Goal: Information Seeking & Learning: Learn about a topic

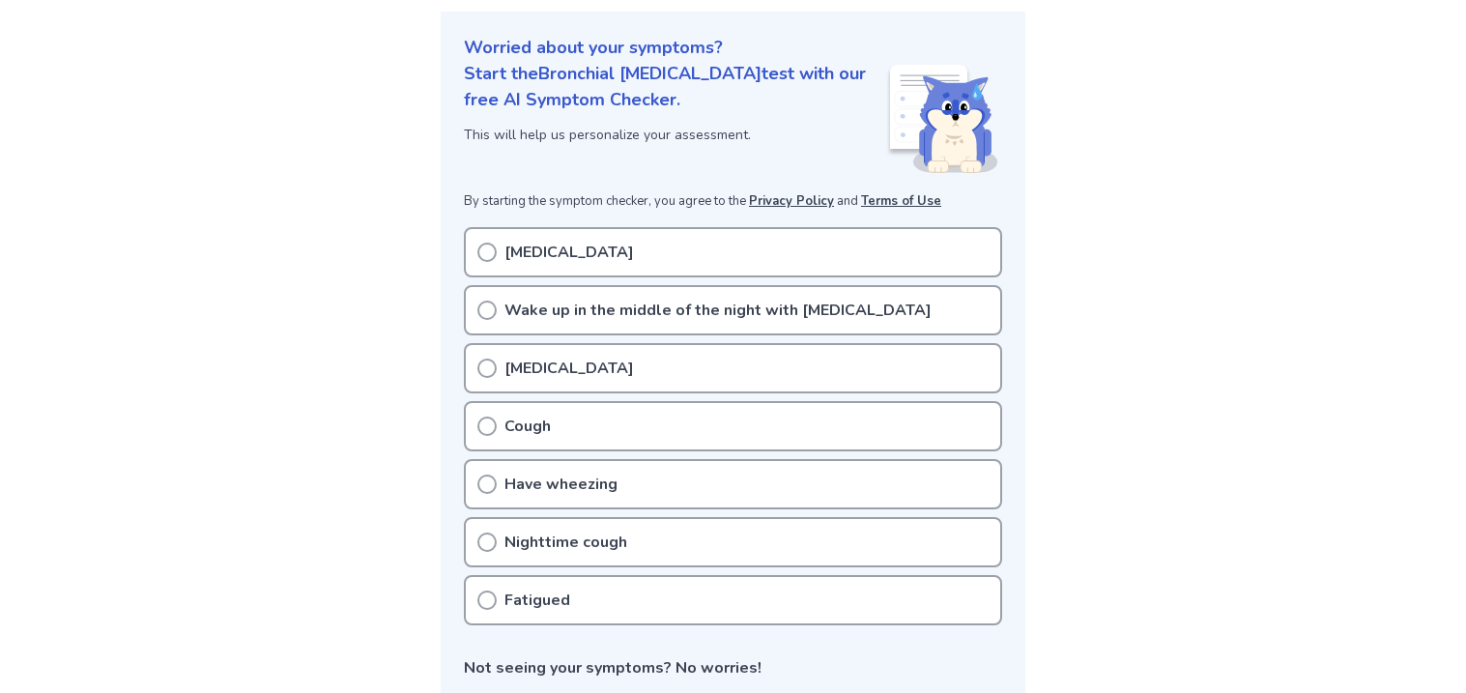
scroll to position [217, 0]
click at [896, 242] on div "Exercise-induced asthma" at bounding box center [733, 250] width 538 height 50
click at [485, 250] on icon at bounding box center [487, 250] width 19 height 19
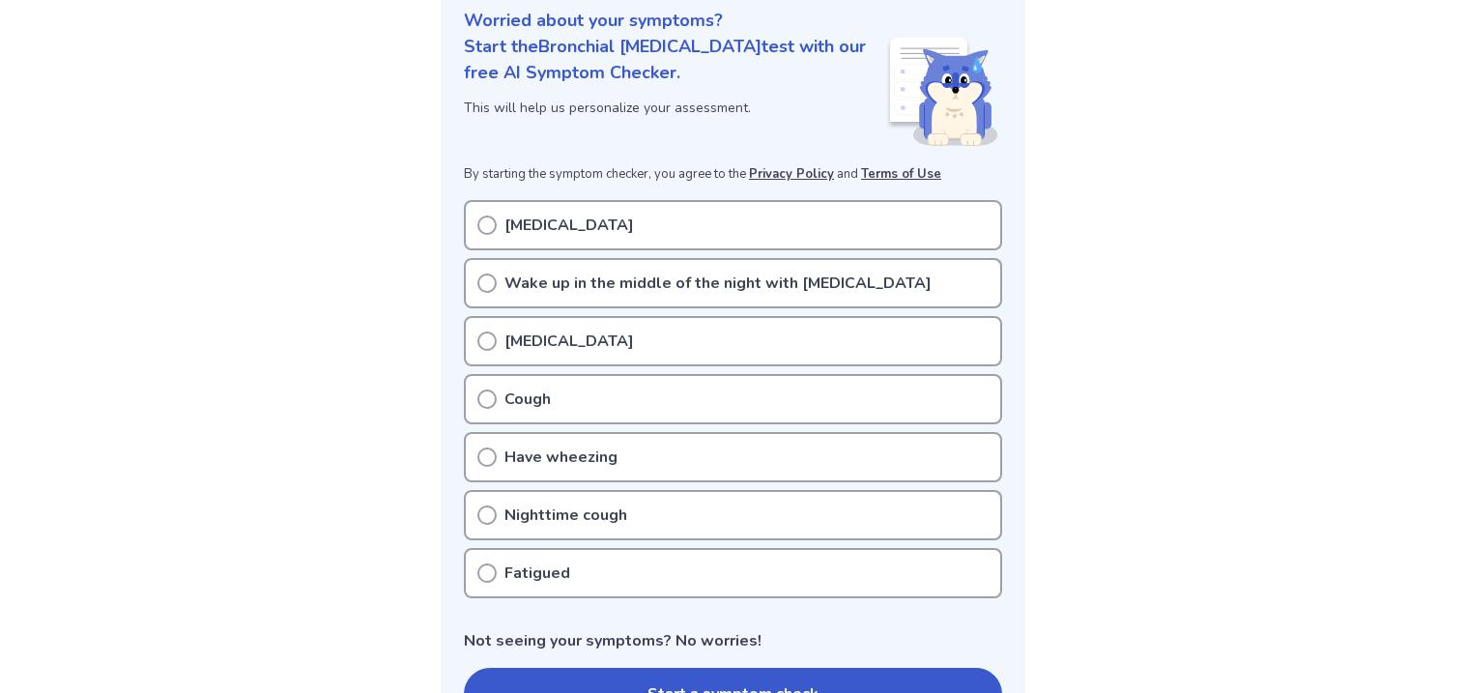
scroll to position [236, 0]
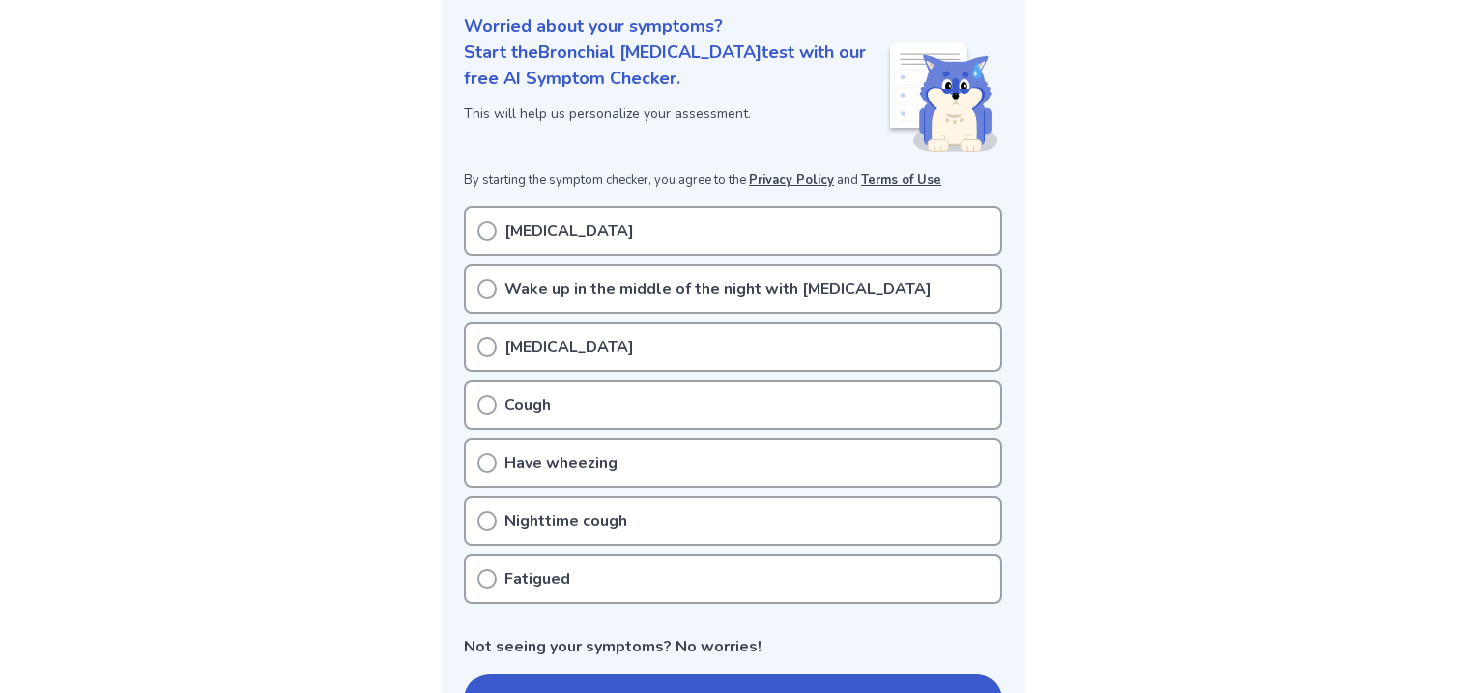
click at [618, 227] on p "Exercise-induced asthma" at bounding box center [570, 230] width 130 height 23
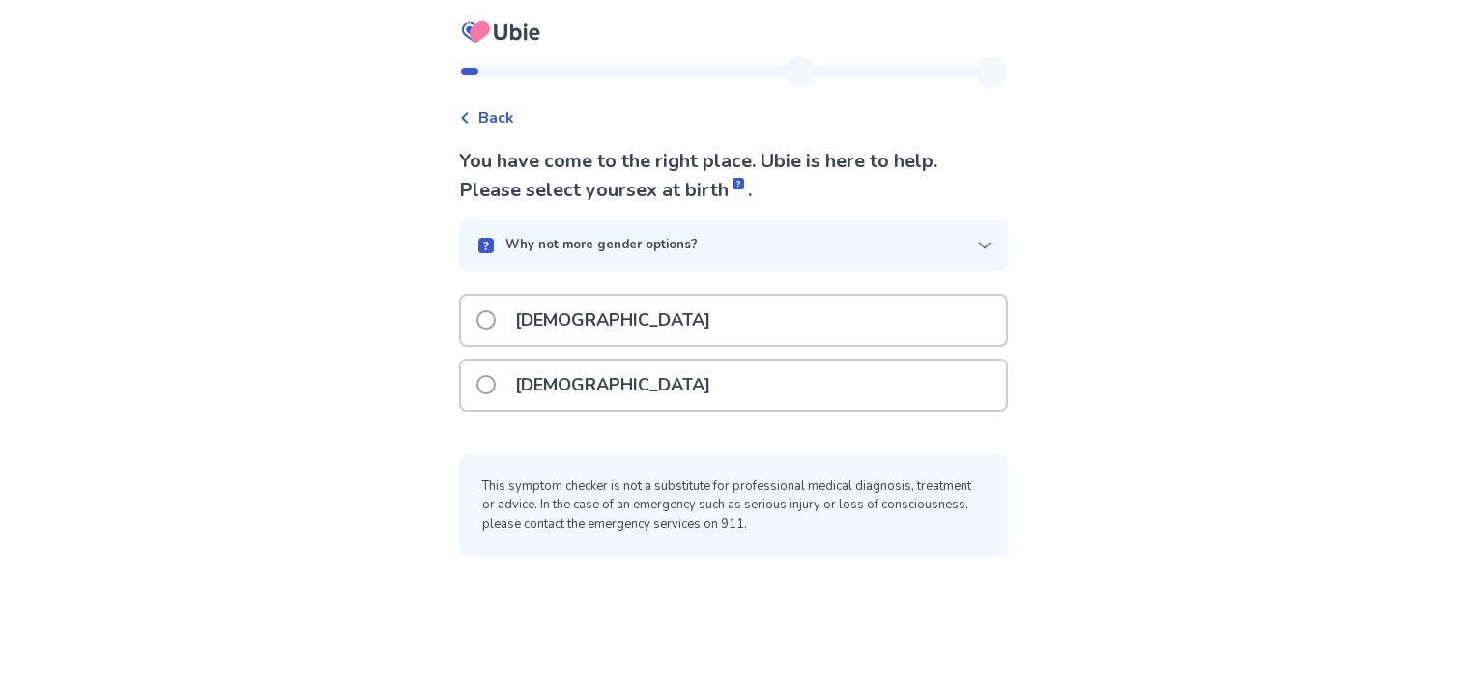
click at [547, 387] on p "[DEMOGRAPHIC_DATA]" at bounding box center [613, 385] width 218 height 49
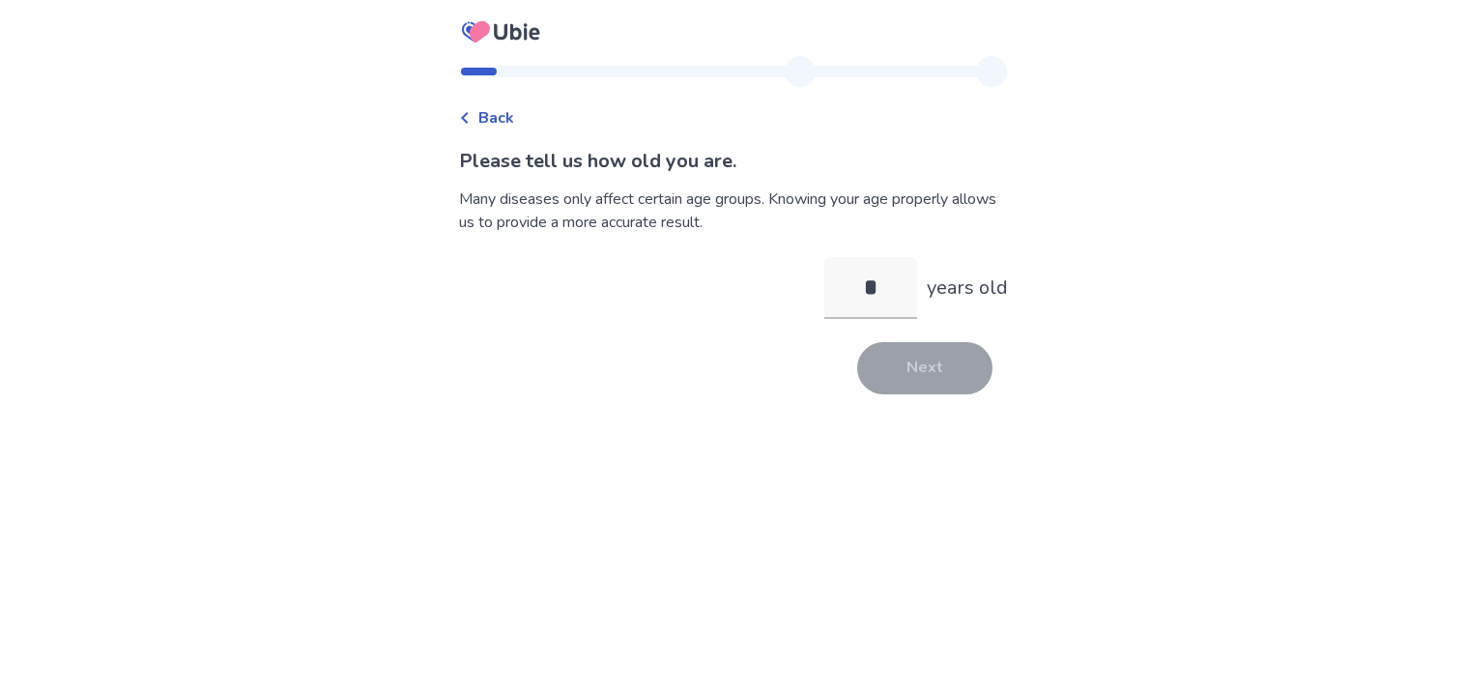
type input "**"
click at [928, 389] on button "Next" at bounding box center [924, 368] width 135 height 52
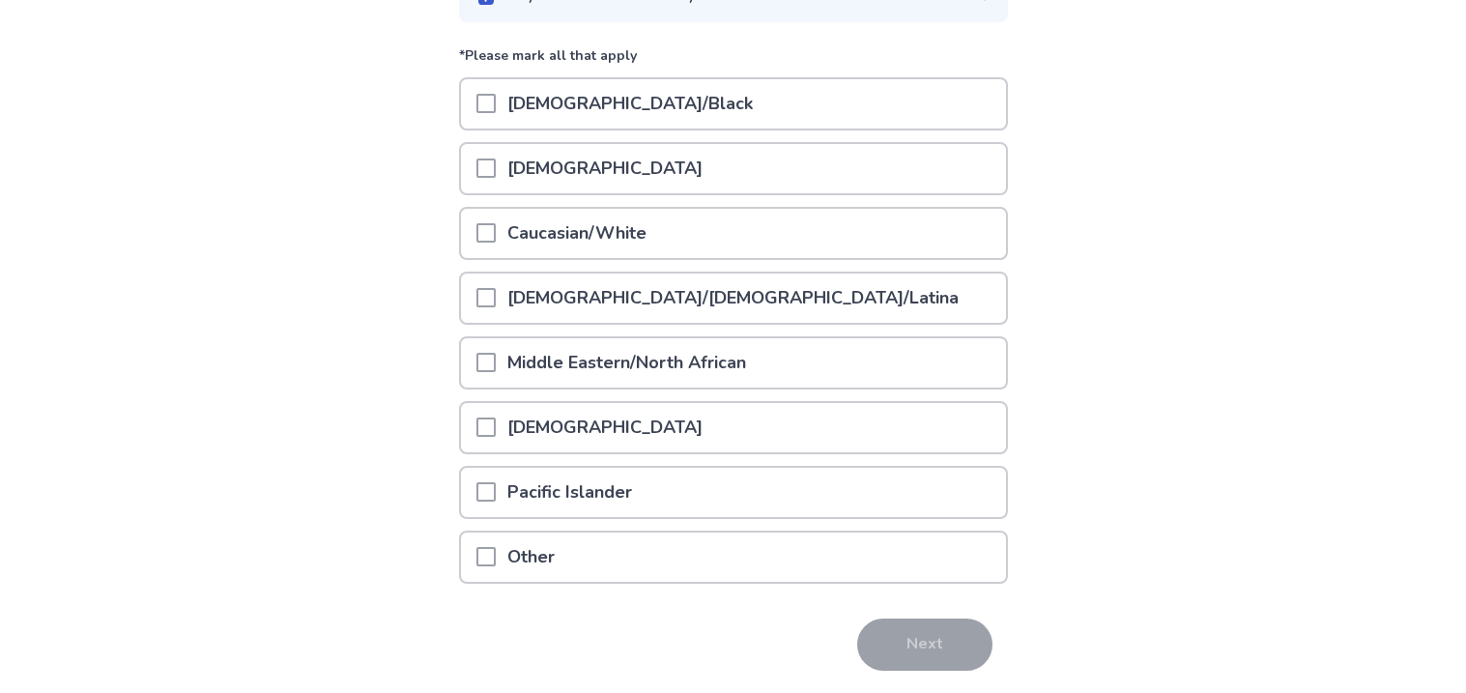
scroll to position [267, 0]
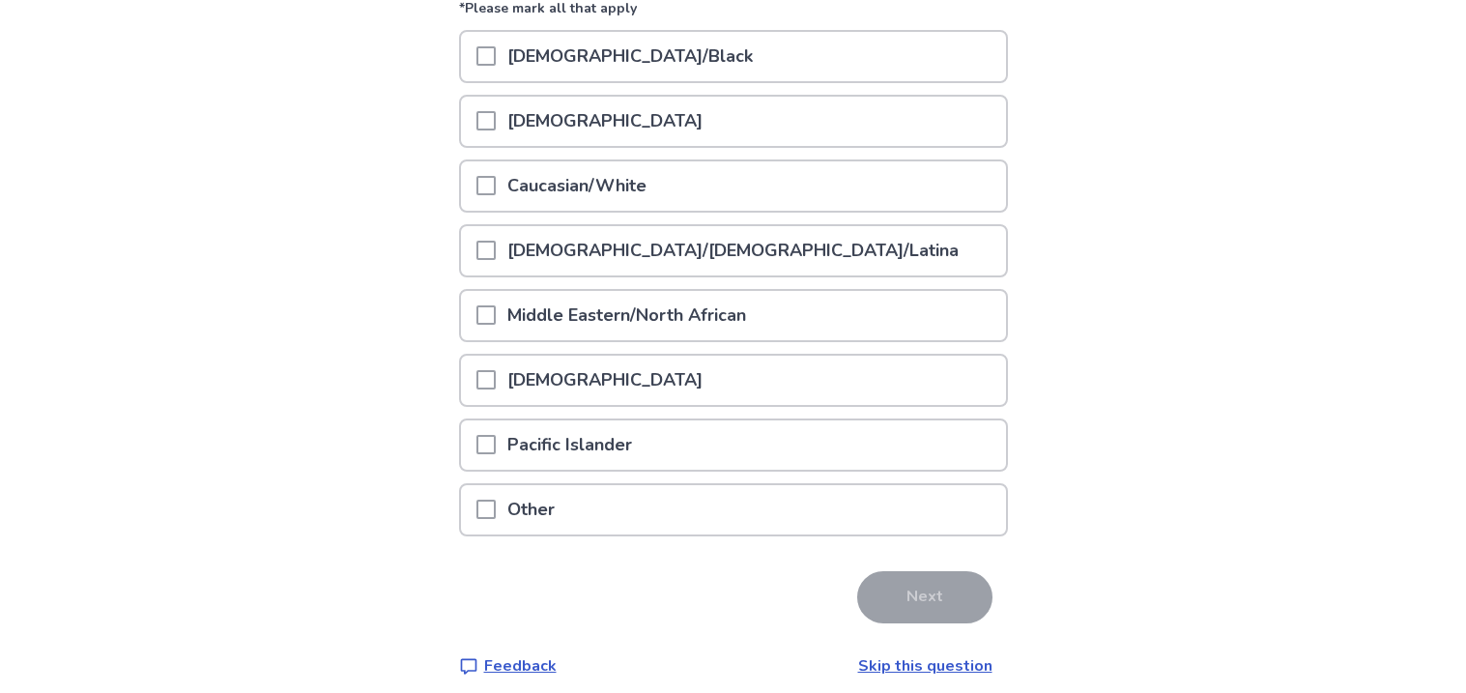
click at [492, 191] on div at bounding box center [486, 185] width 19 height 49
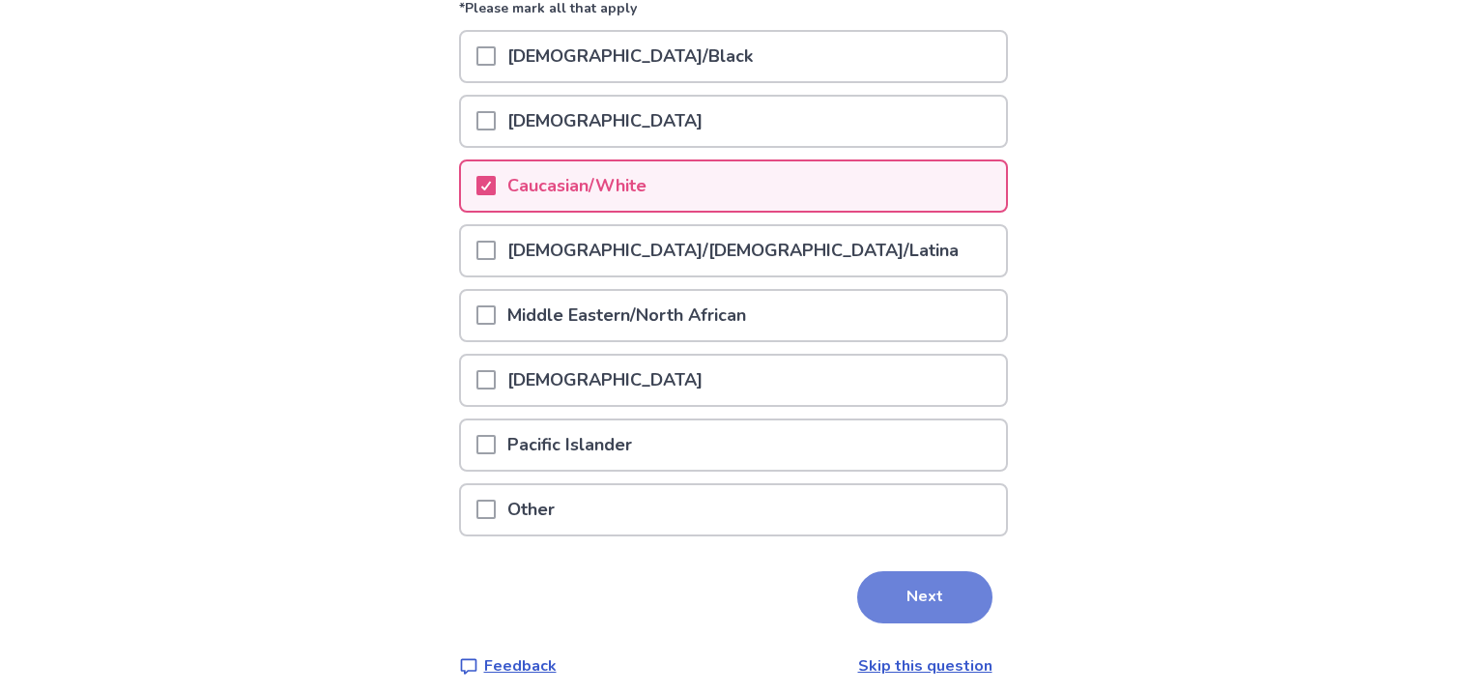
click at [882, 584] on button "Next" at bounding box center [924, 597] width 135 height 52
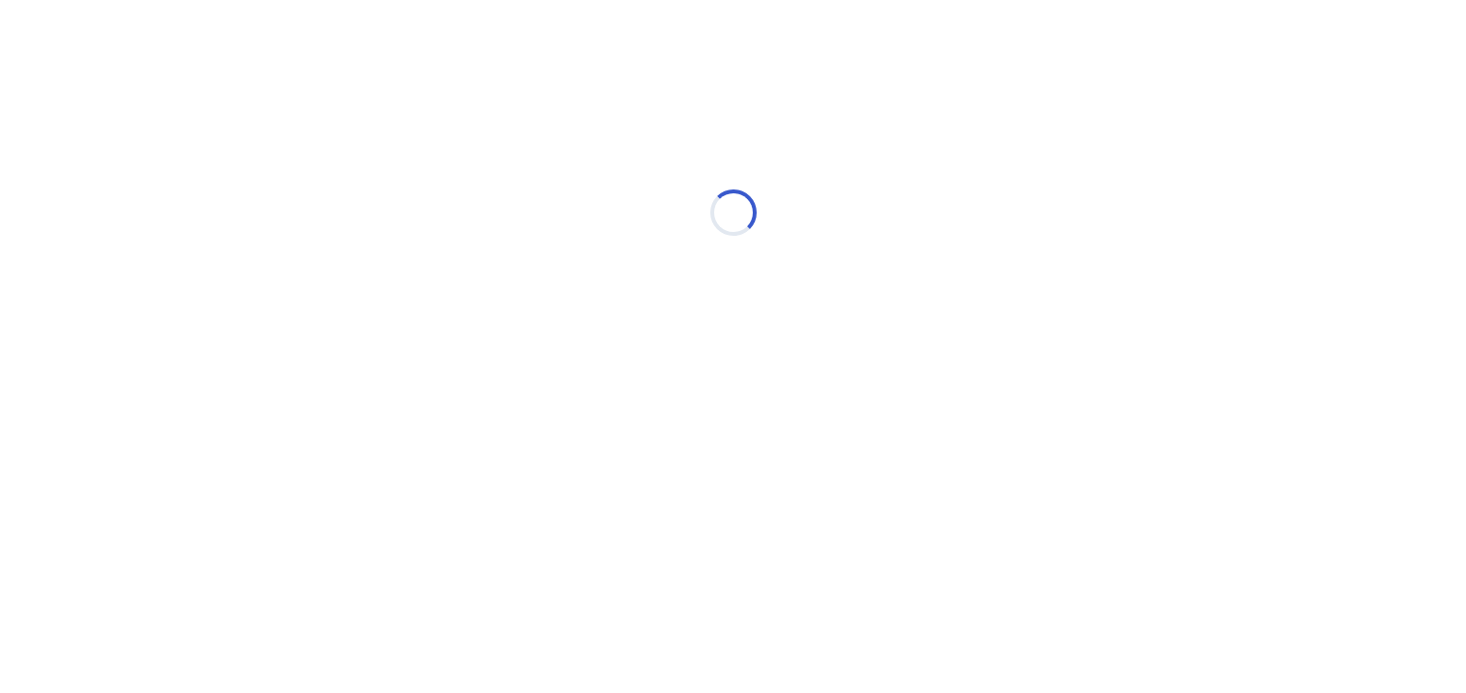
scroll to position [0, 0]
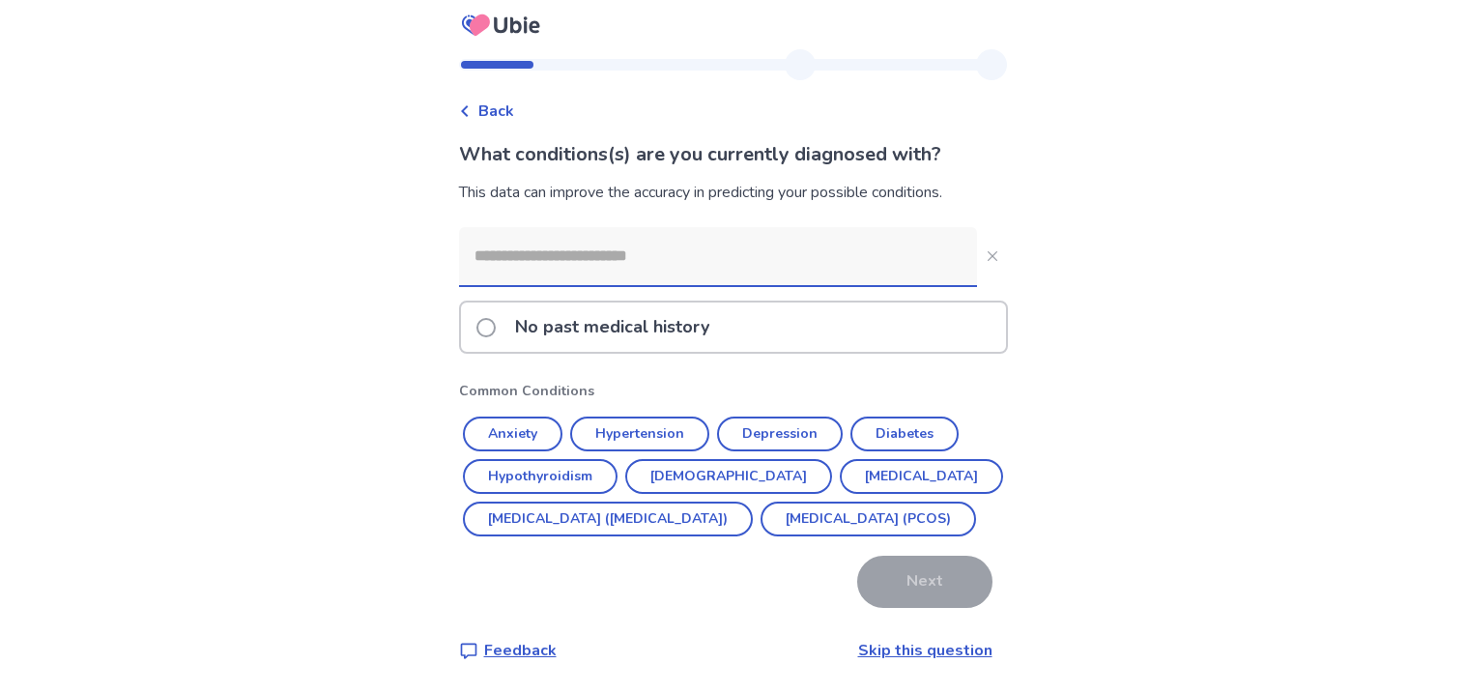
scroll to position [46, 0]
click at [772, 417] on button "Depression" at bounding box center [780, 434] width 126 height 35
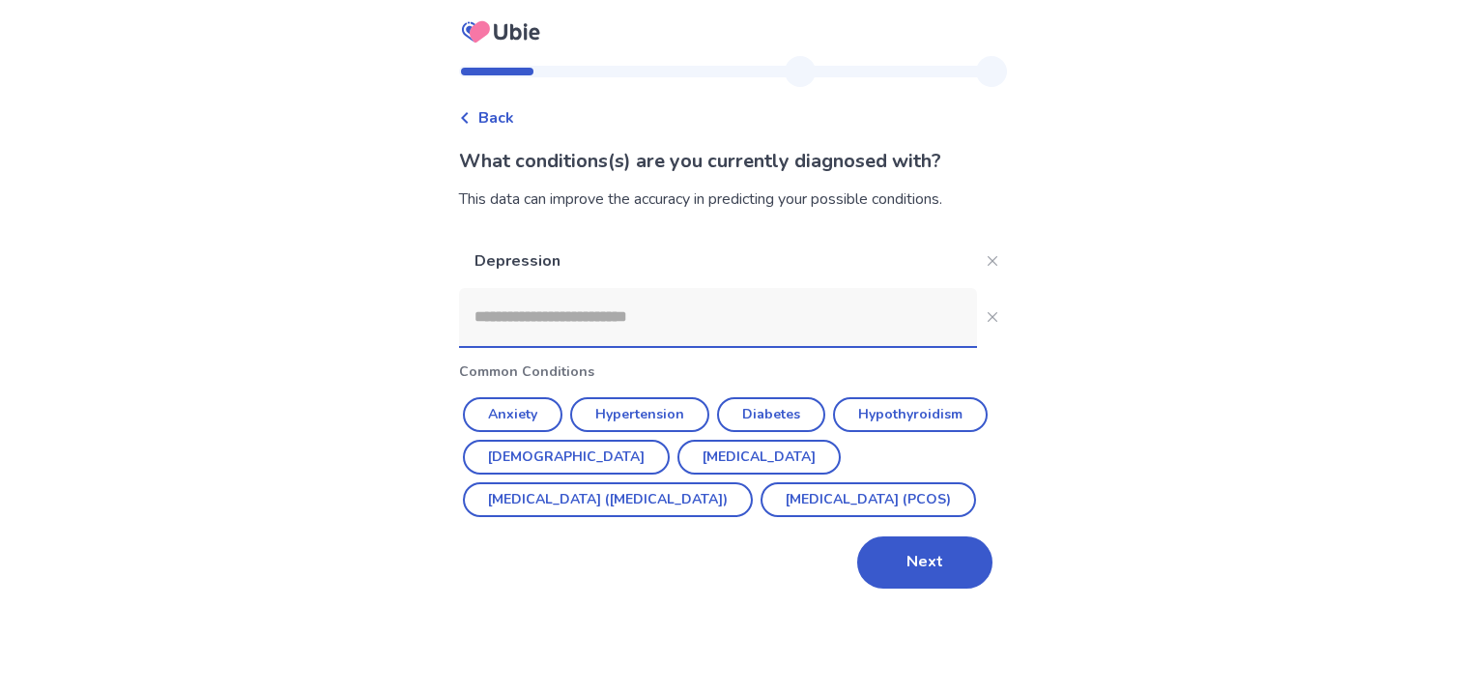
scroll to position [0, 0]
click at [783, 330] on input at bounding box center [718, 317] width 518 height 58
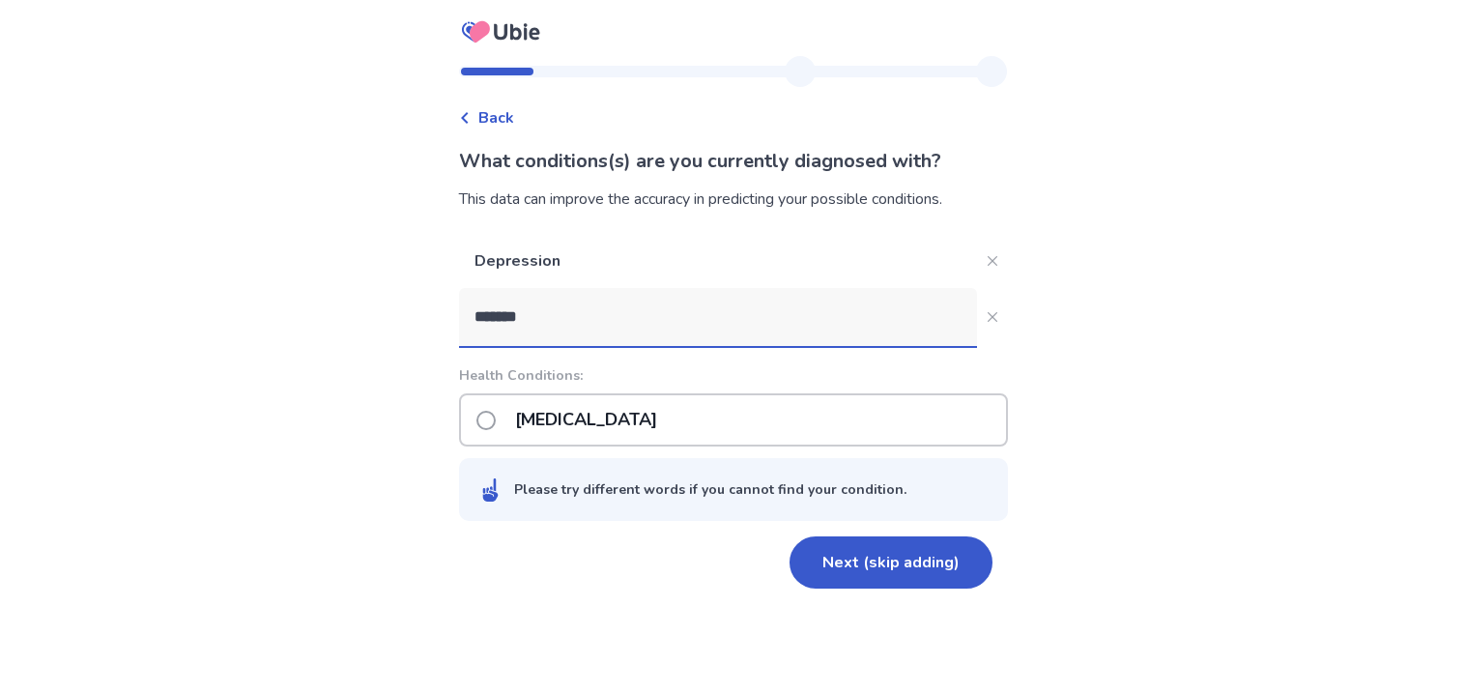
type input "*******"
click at [735, 413] on div "[MEDICAL_DATA]" at bounding box center [733, 419] width 549 height 53
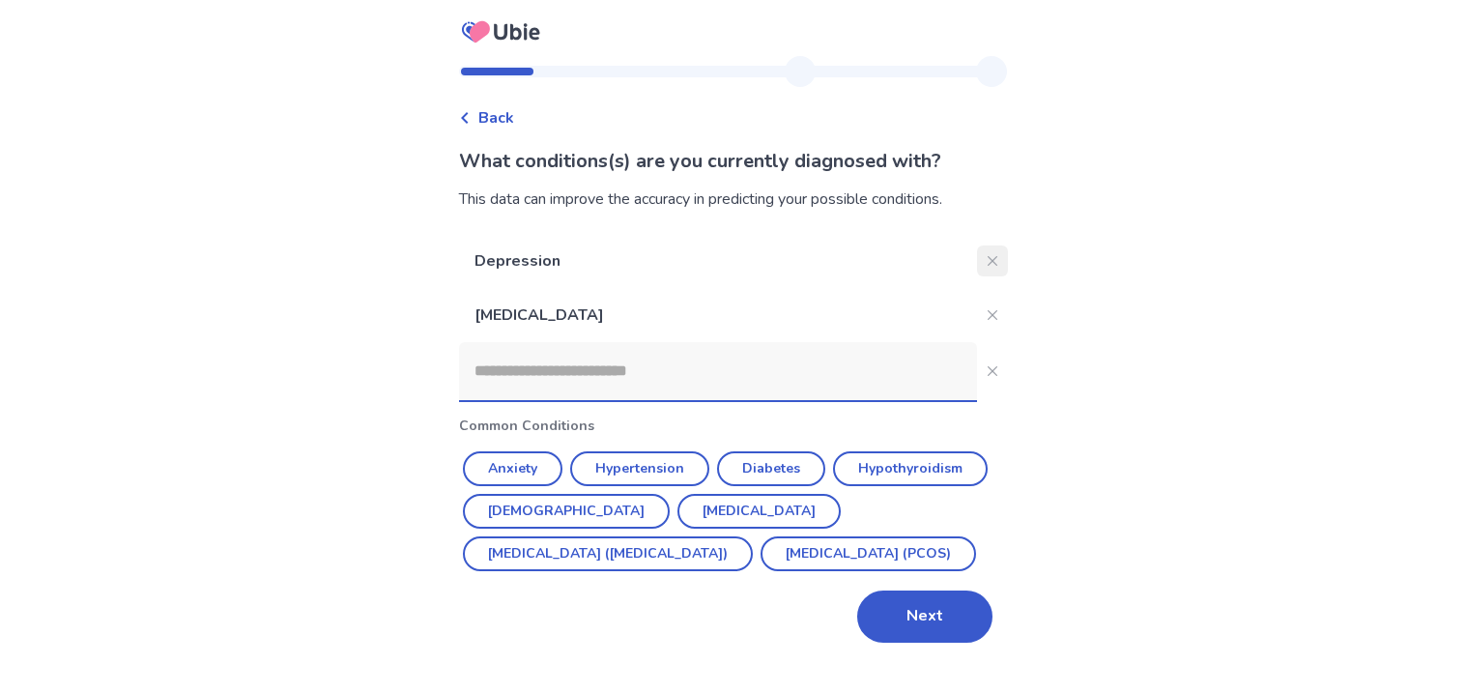
click at [988, 256] on icon "Close" at bounding box center [993, 261] width 10 height 10
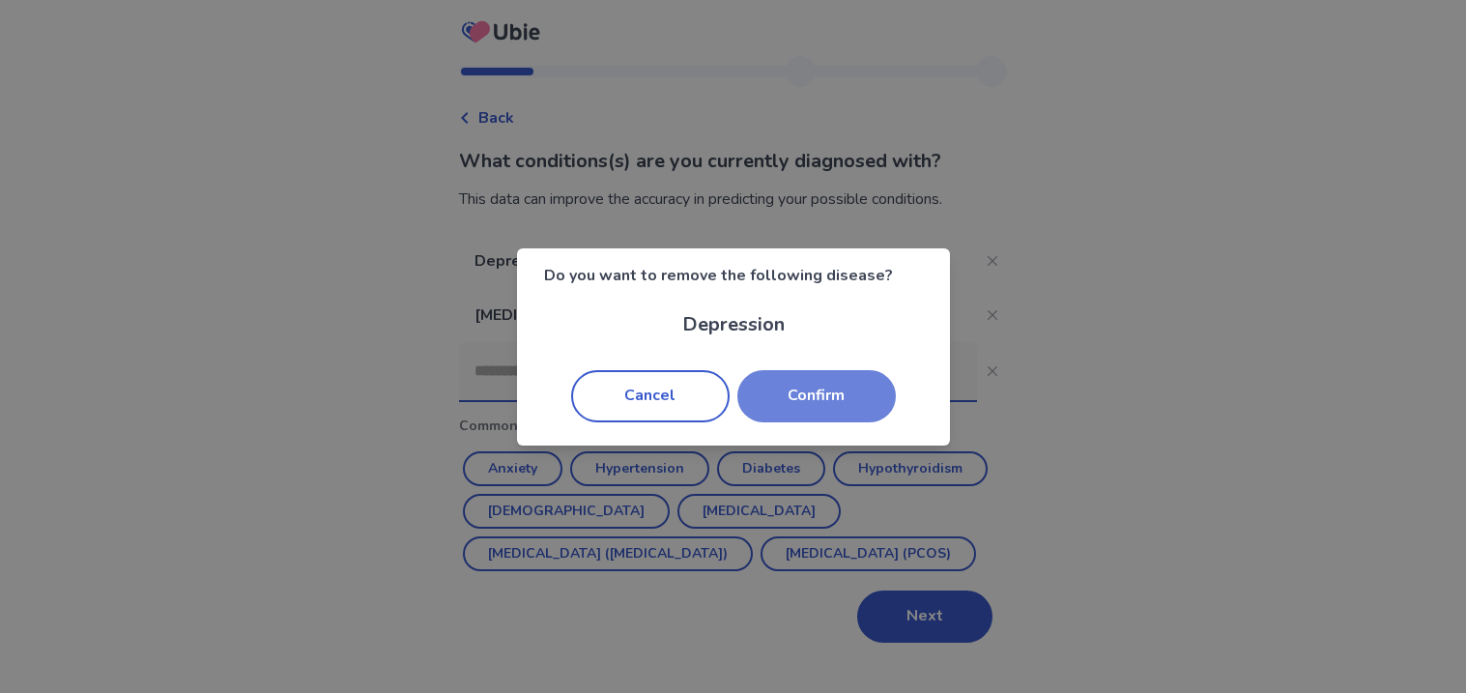
click at [820, 394] on button "Confirm" at bounding box center [817, 396] width 159 height 52
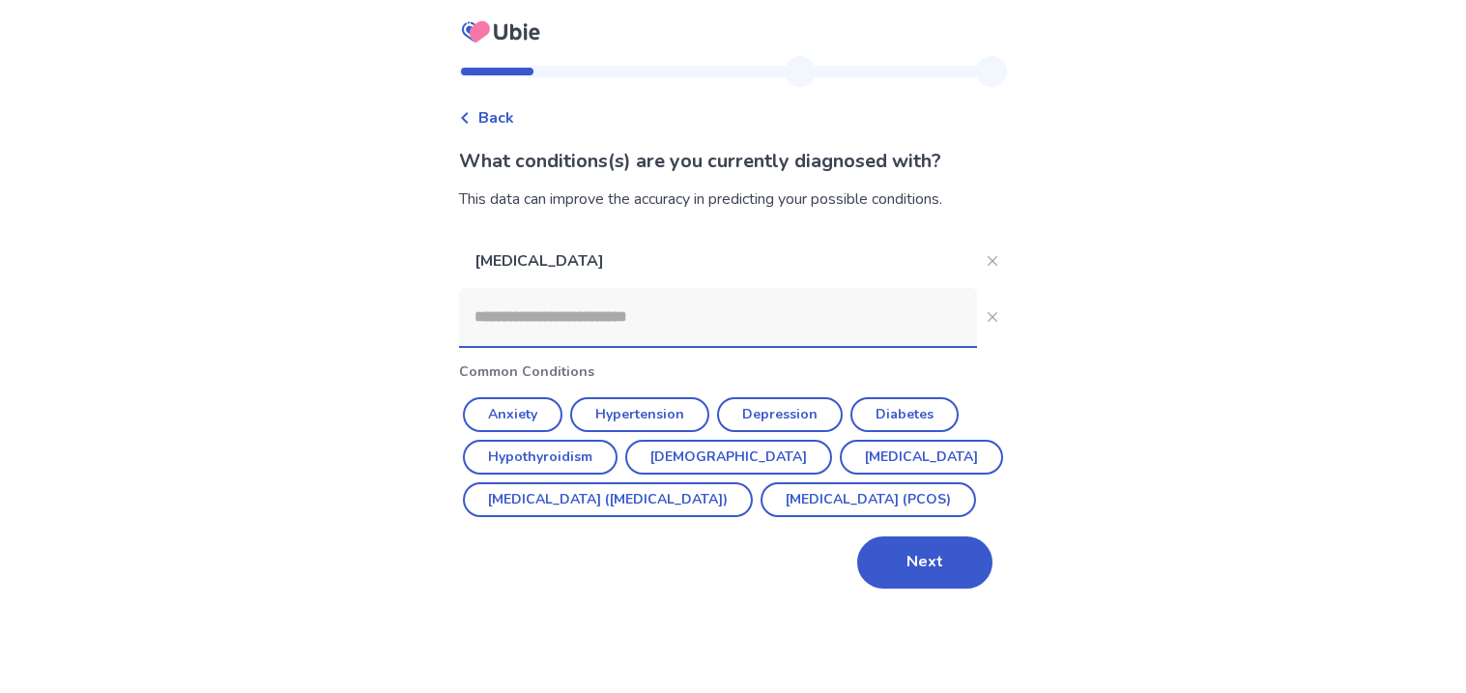
click at [878, 573] on div "[MEDICAL_DATA] Common Conditions Anxiety [MEDICAL_DATA] [MEDICAL_DATA] [MEDICAL…" at bounding box center [733, 411] width 549 height 355
click at [897, 589] on button "Next" at bounding box center [924, 562] width 135 height 52
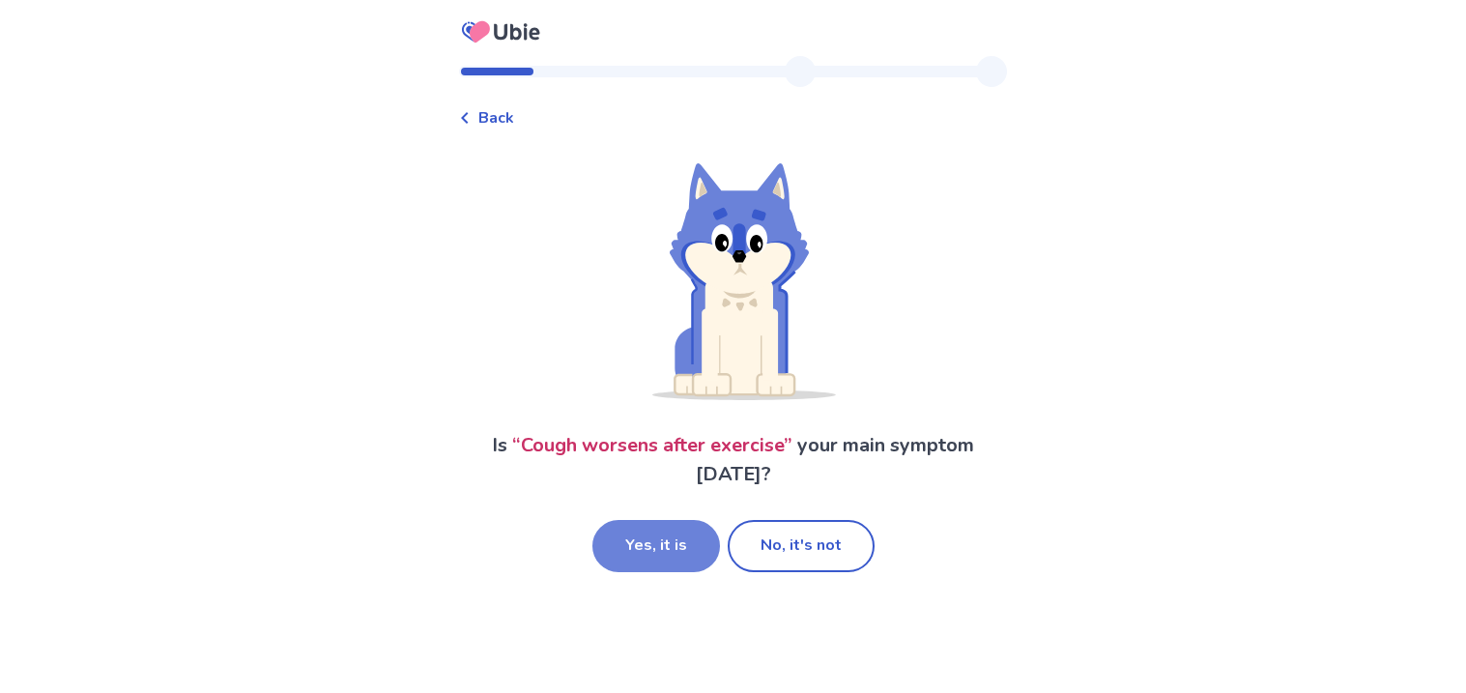
click at [646, 547] on button "Yes, it is" at bounding box center [657, 546] width 128 height 52
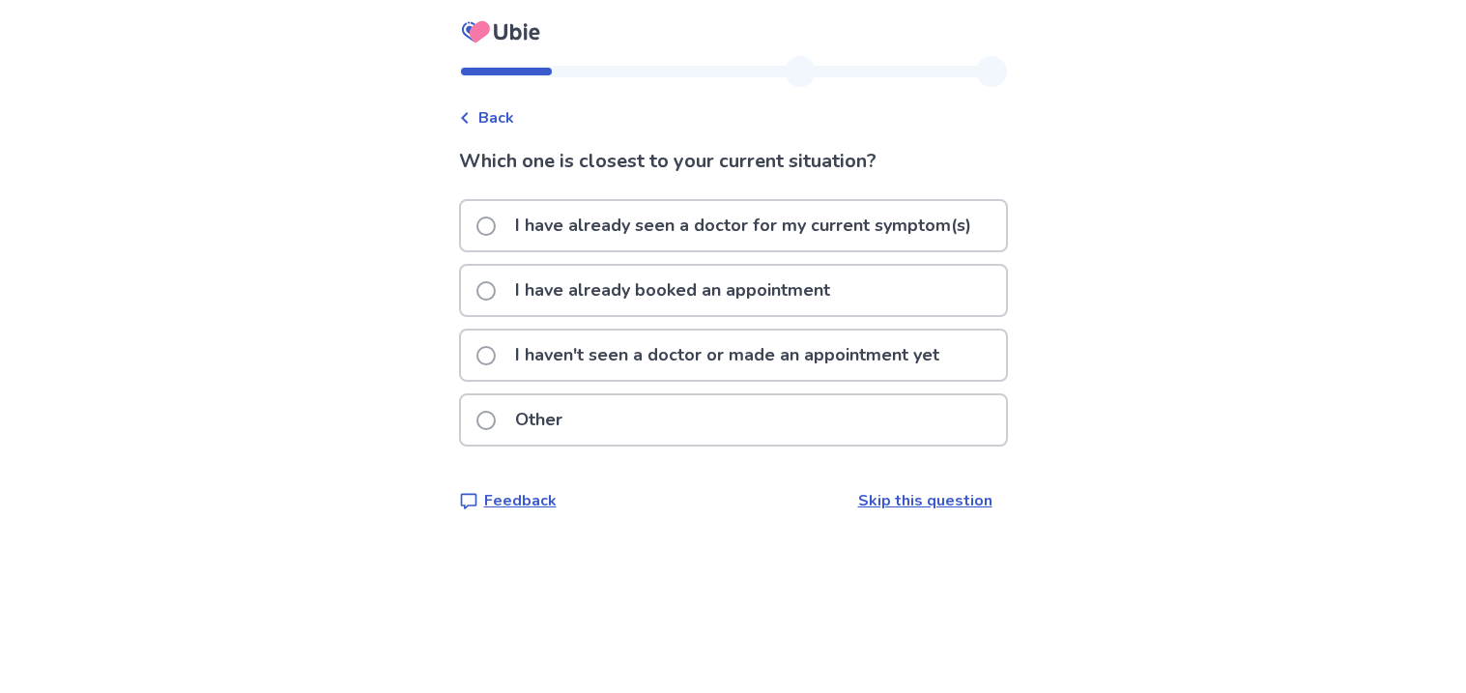
click at [688, 363] on p "I haven't seen a doctor or made an appointment yet" at bounding box center [728, 355] width 448 height 49
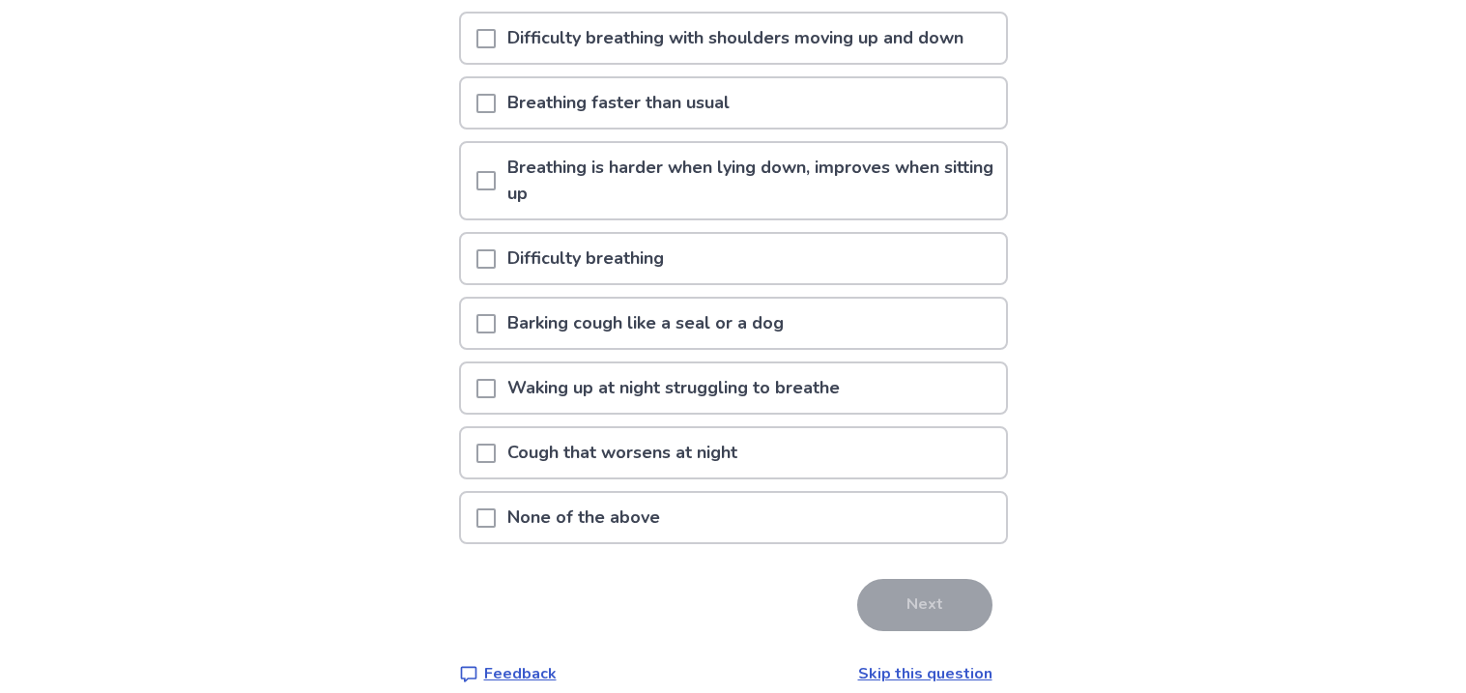
scroll to position [319, 0]
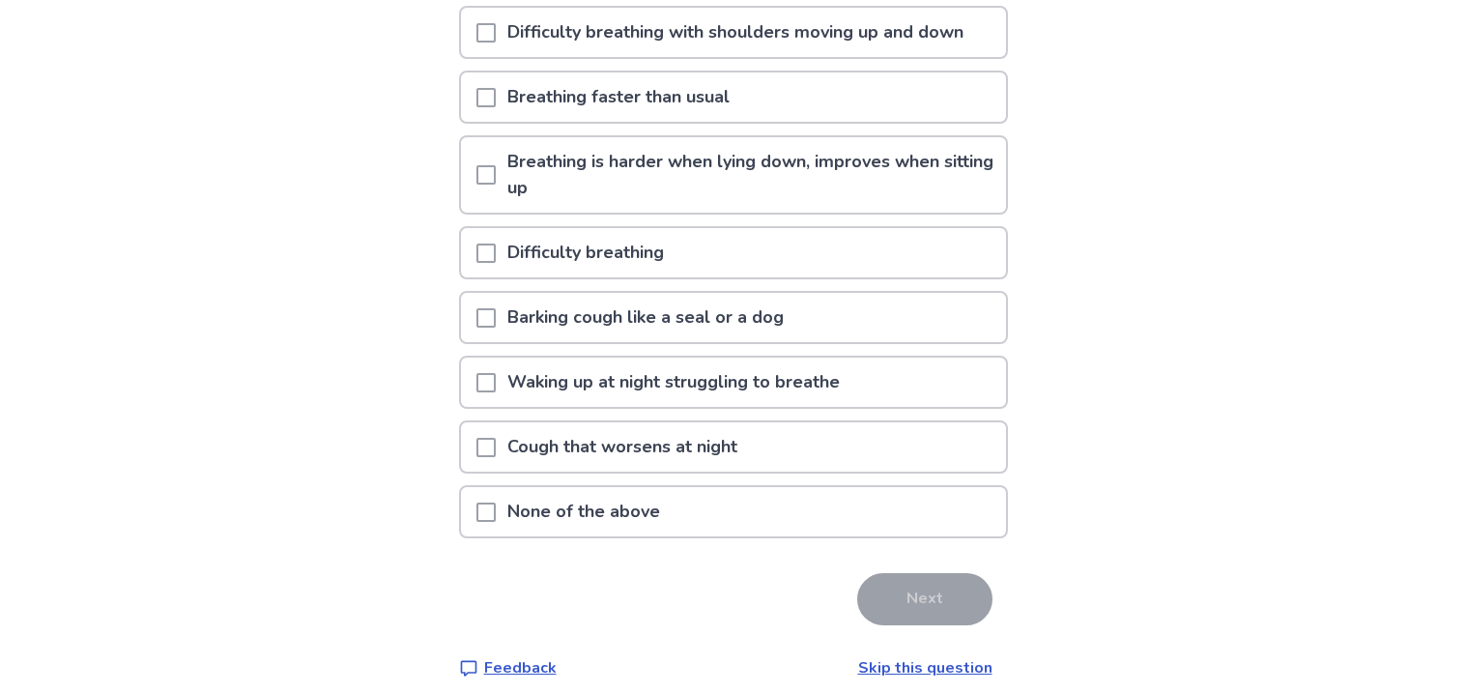
click at [488, 308] on span at bounding box center [486, 317] width 19 height 19
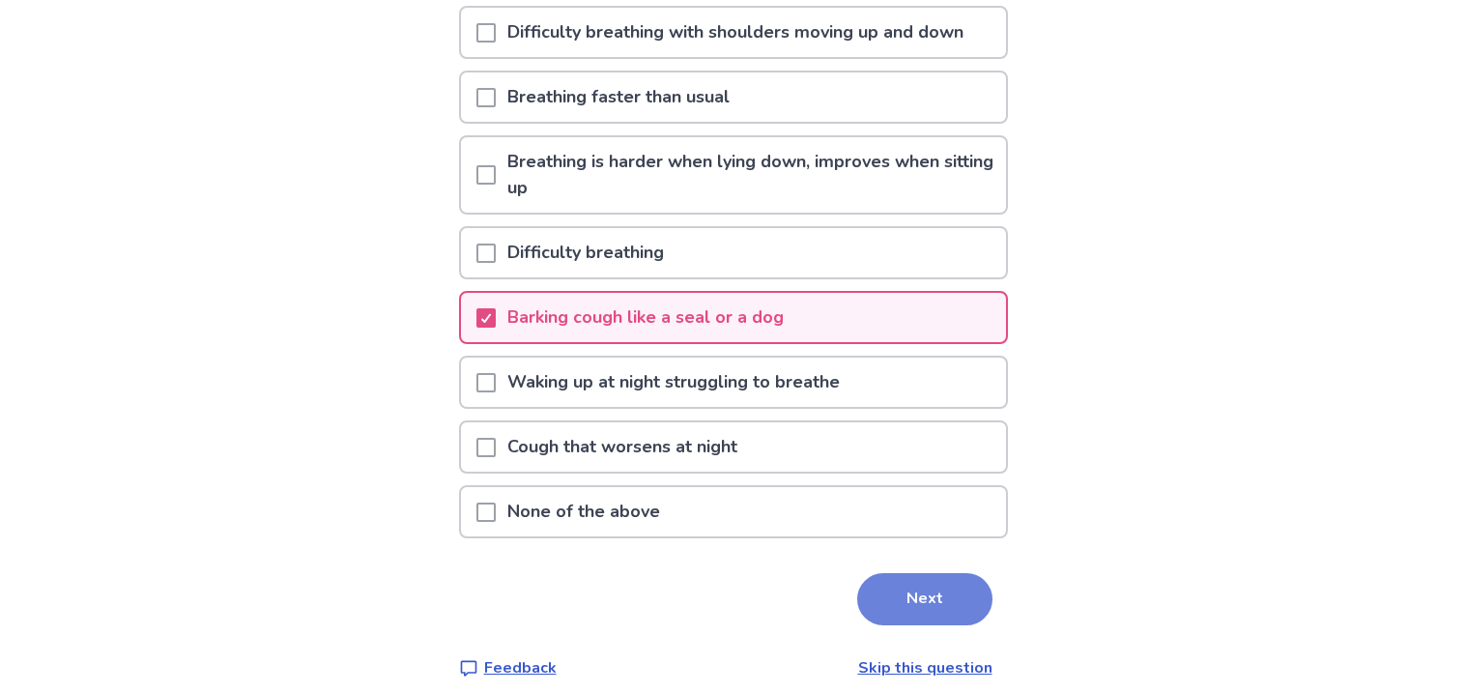
click at [857, 585] on button "Next" at bounding box center [924, 599] width 135 height 52
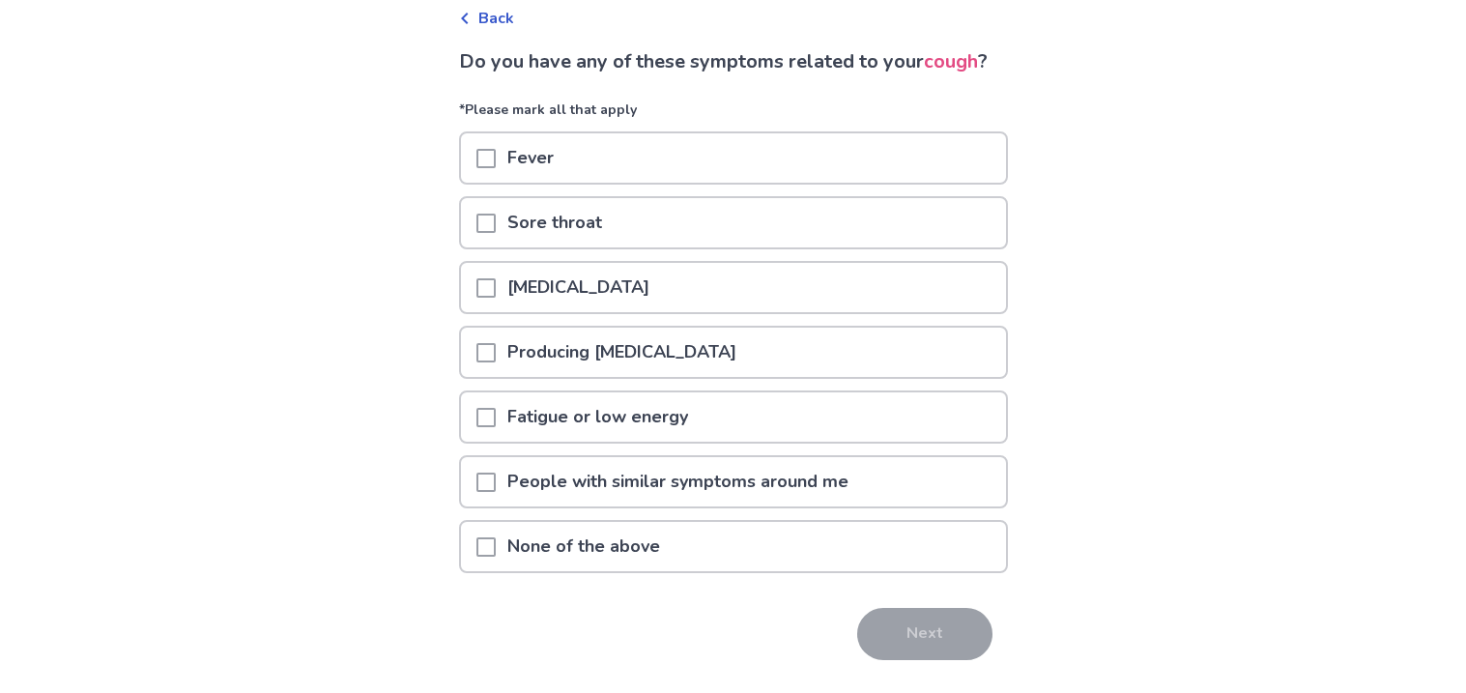
scroll to position [102, 0]
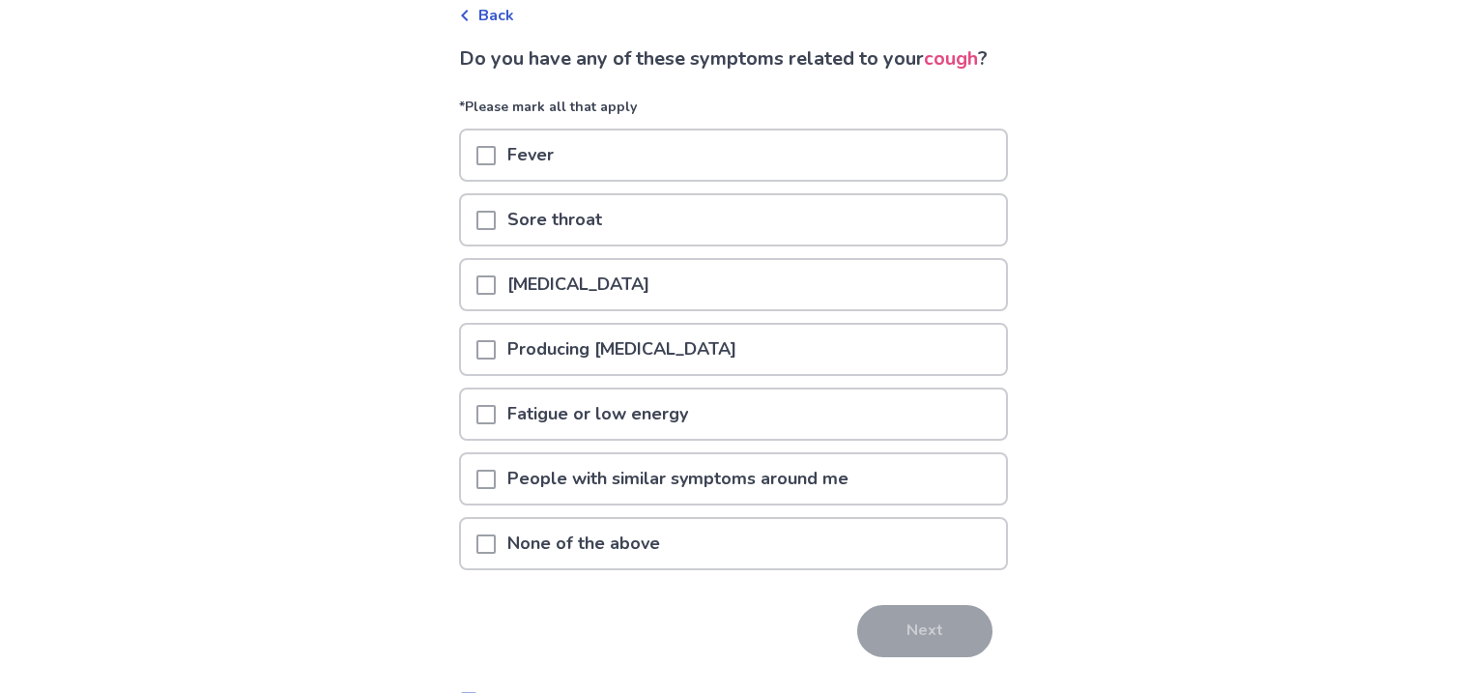
click at [623, 563] on p "None of the above" at bounding box center [584, 543] width 176 height 49
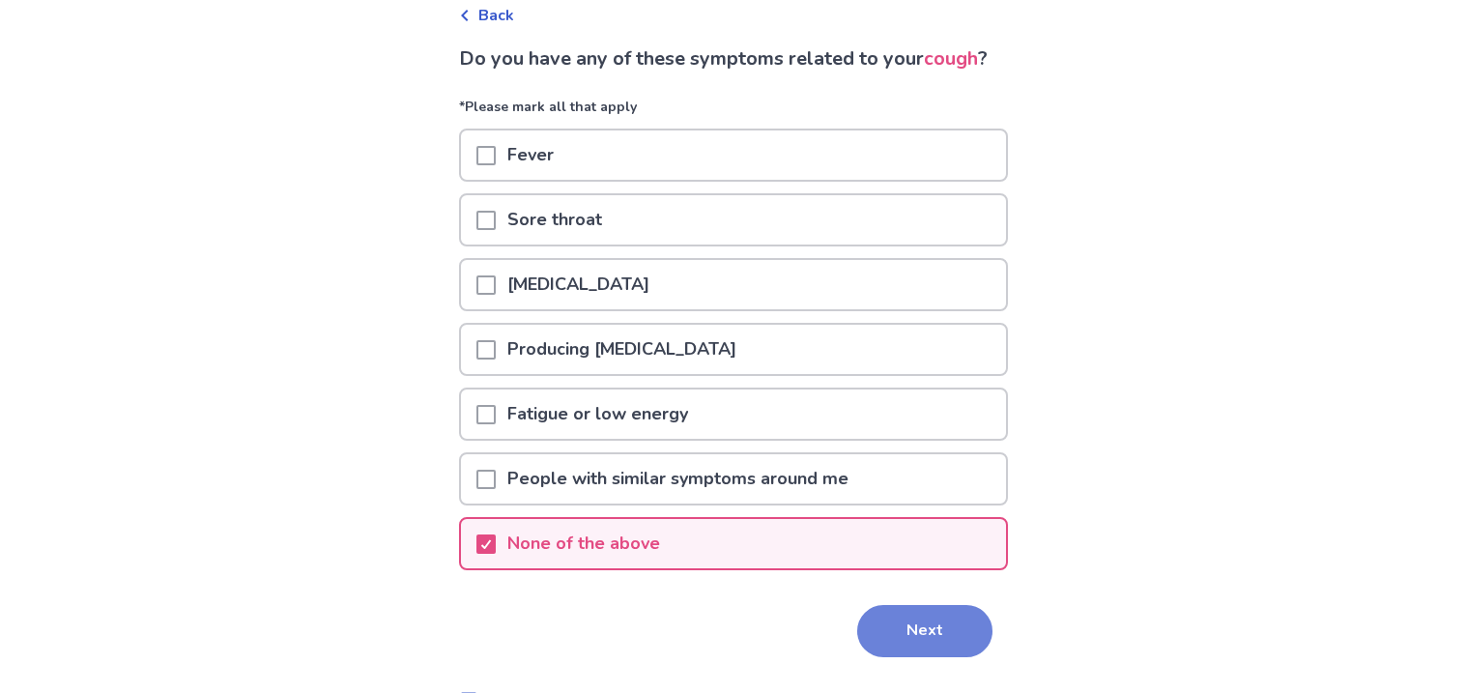
click at [903, 655] on button "Next" at bounding box center [924, 631] width 135 height 52
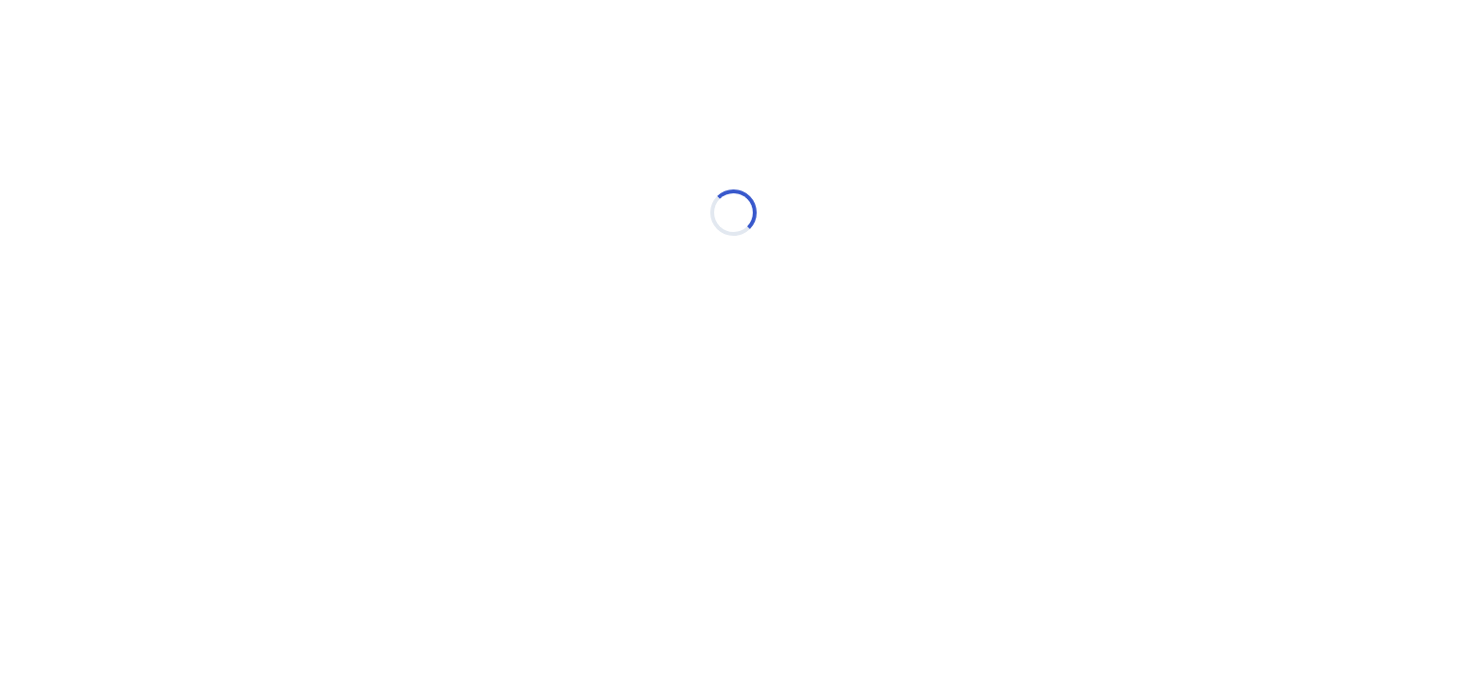
scroll to position [0, 0]
select select "*"
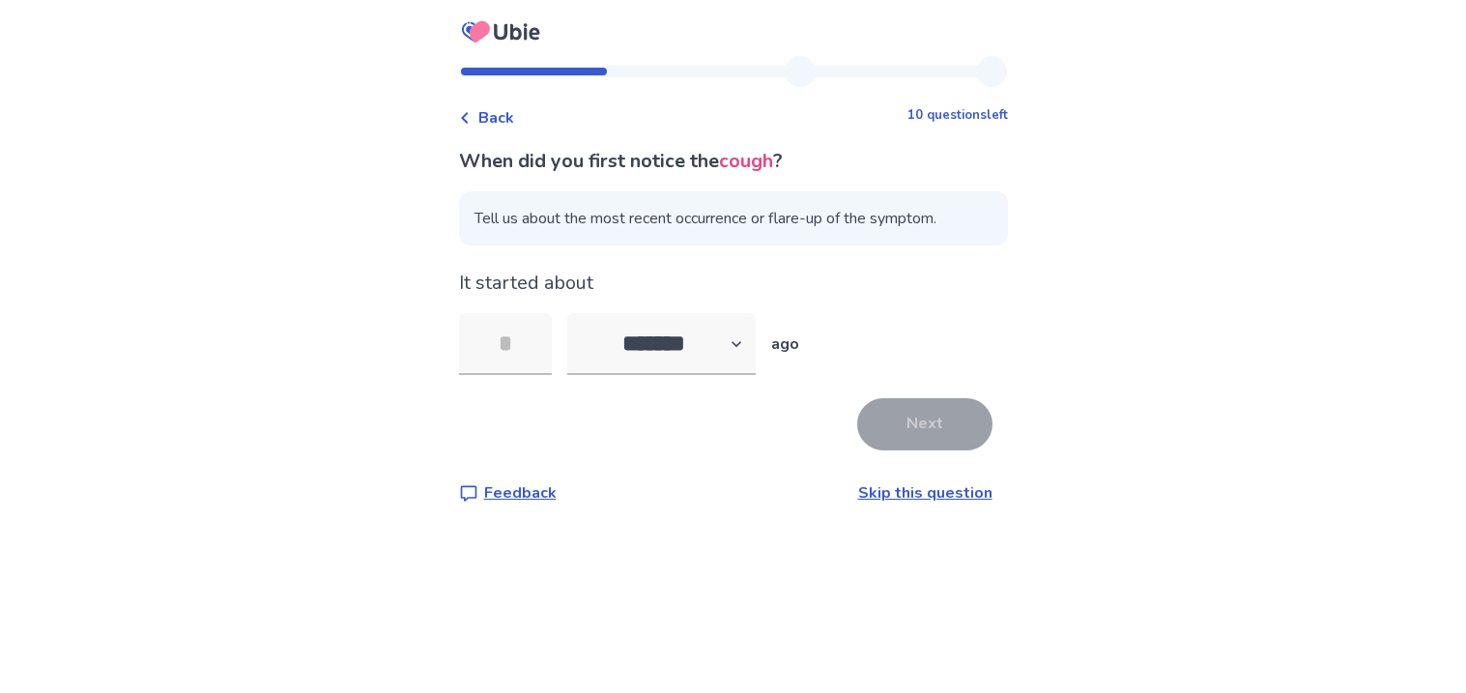
type input "*"
click at [870, 422] on button "Next" at bounding box center [924, 424] width 135 height 52
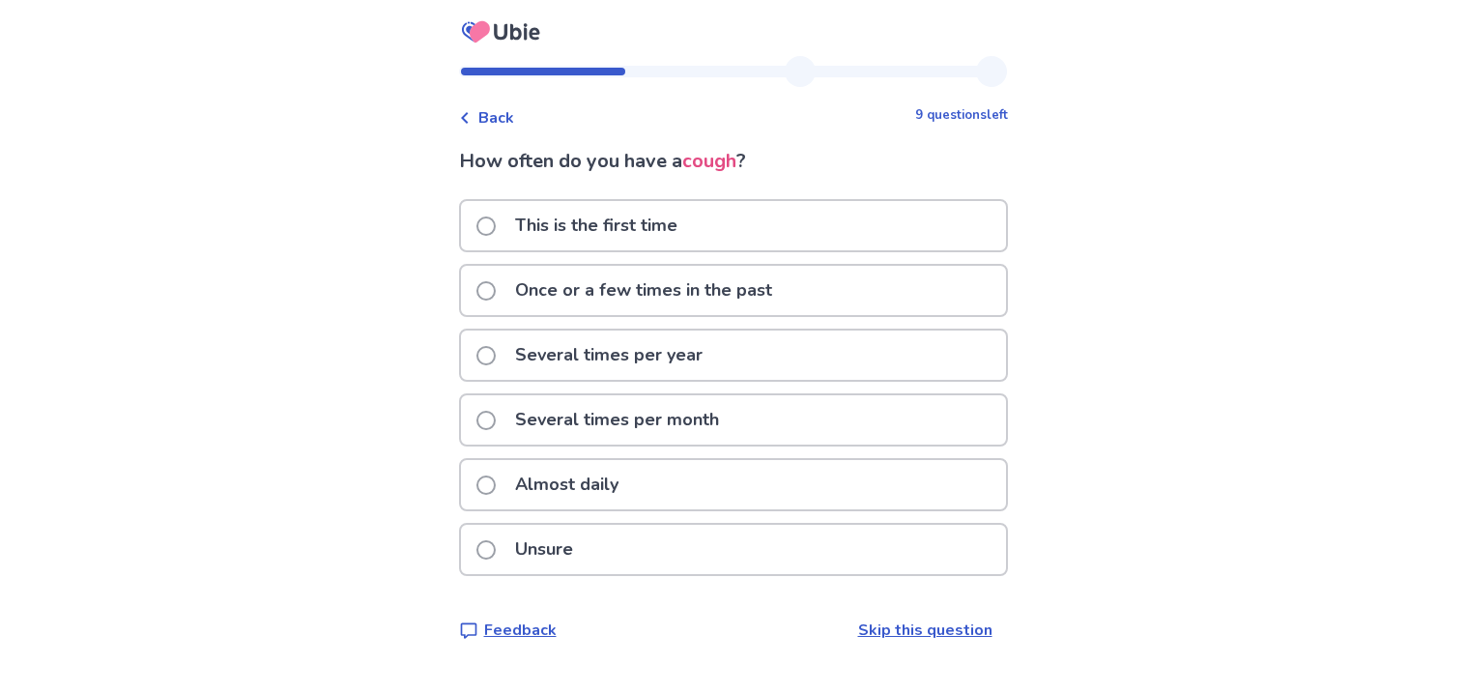
click at [740, 362] on div "Several times per year" at bounding box center [733, 355] width 545 height 49
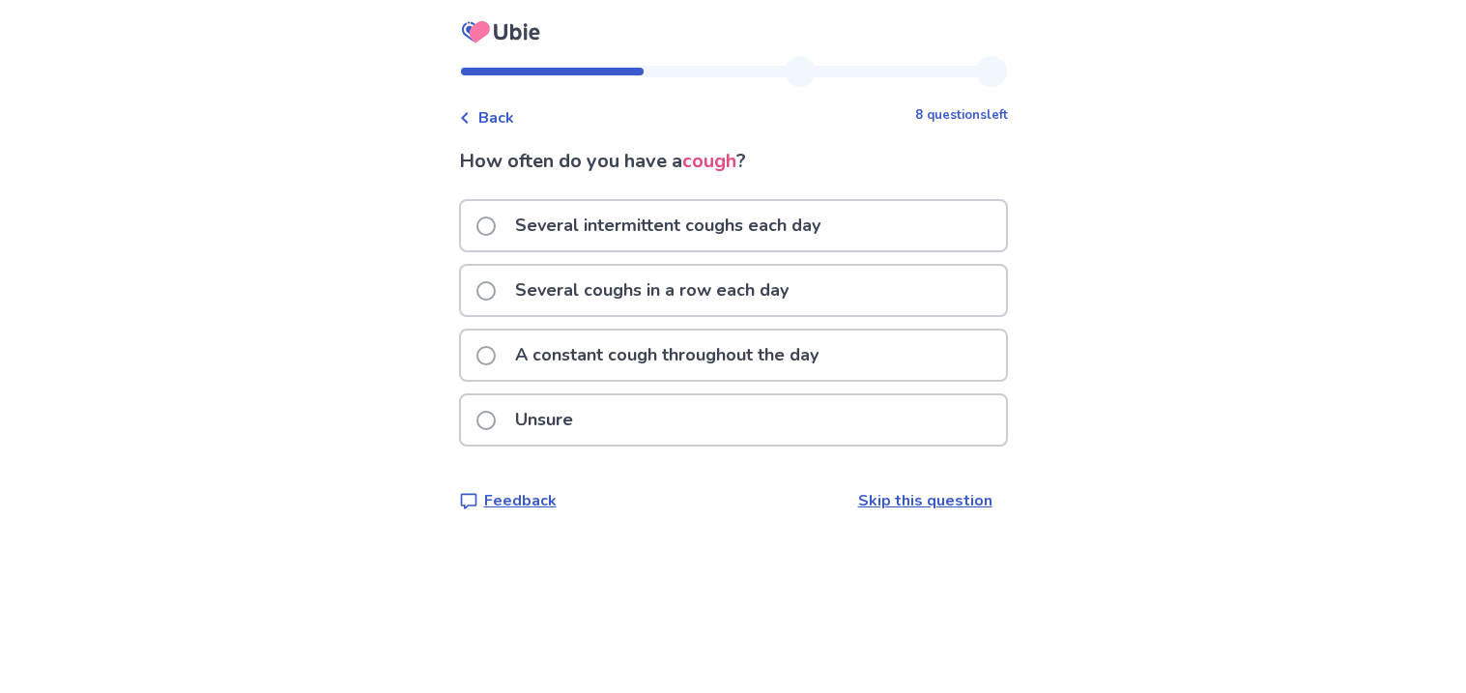
click at [709, 415] on div "Unsure" at bounding box center [733, 419] width 545 height 49
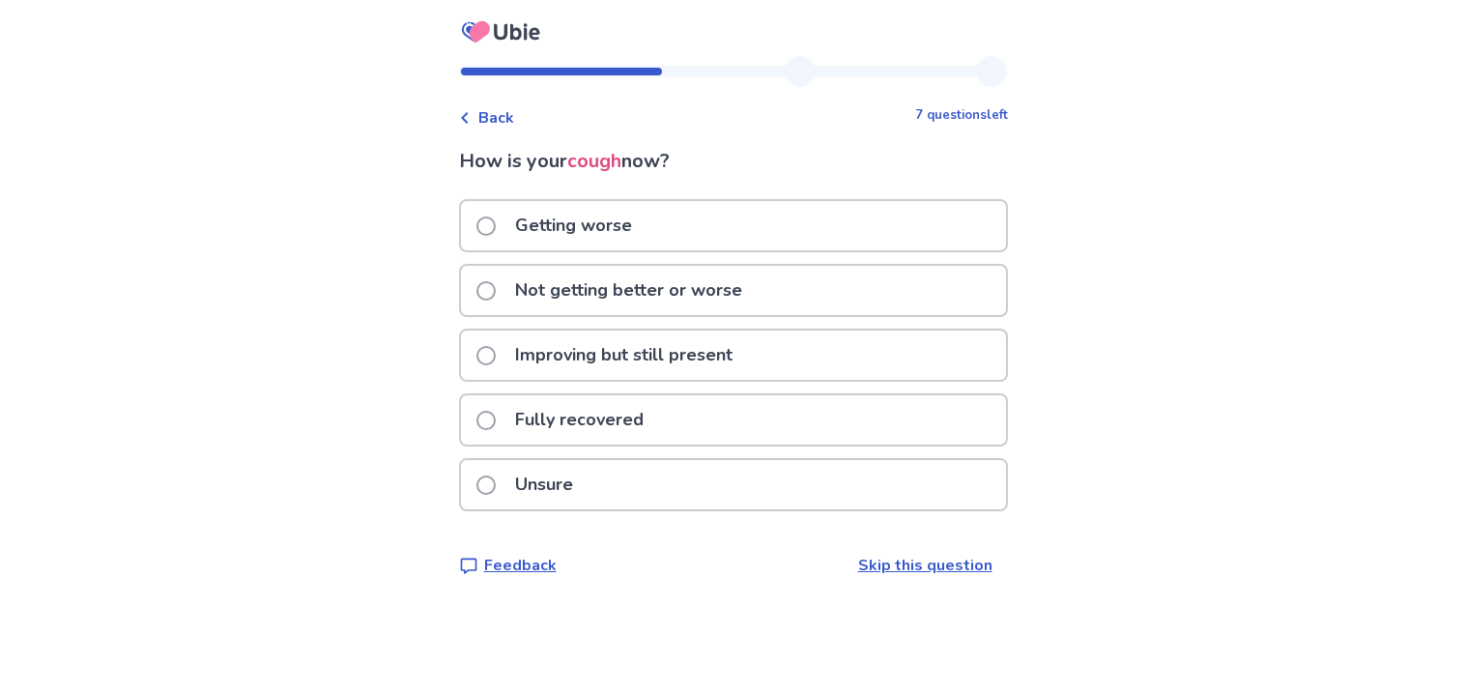
click at [637, 418] on p "Fully recovered" at bounding box center [580, 419] width 152 height 49
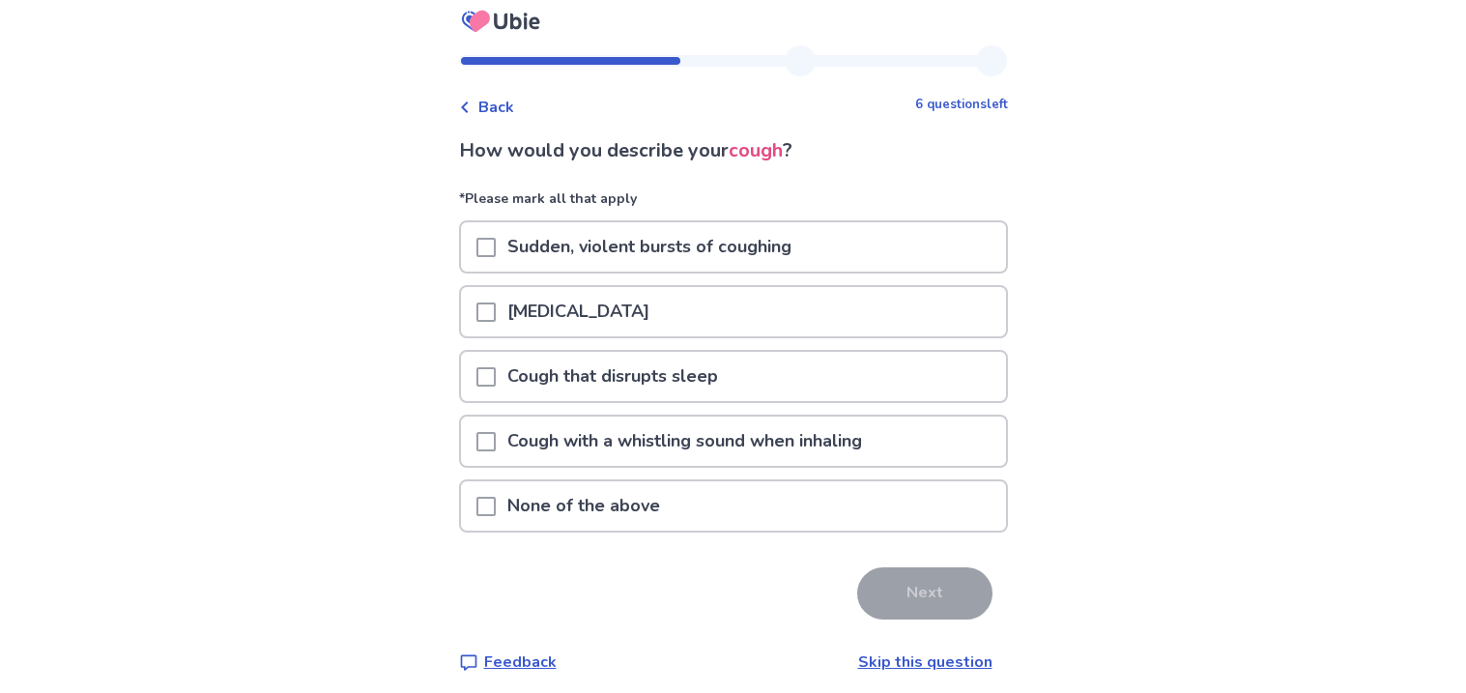
scroll to position [13, 0]
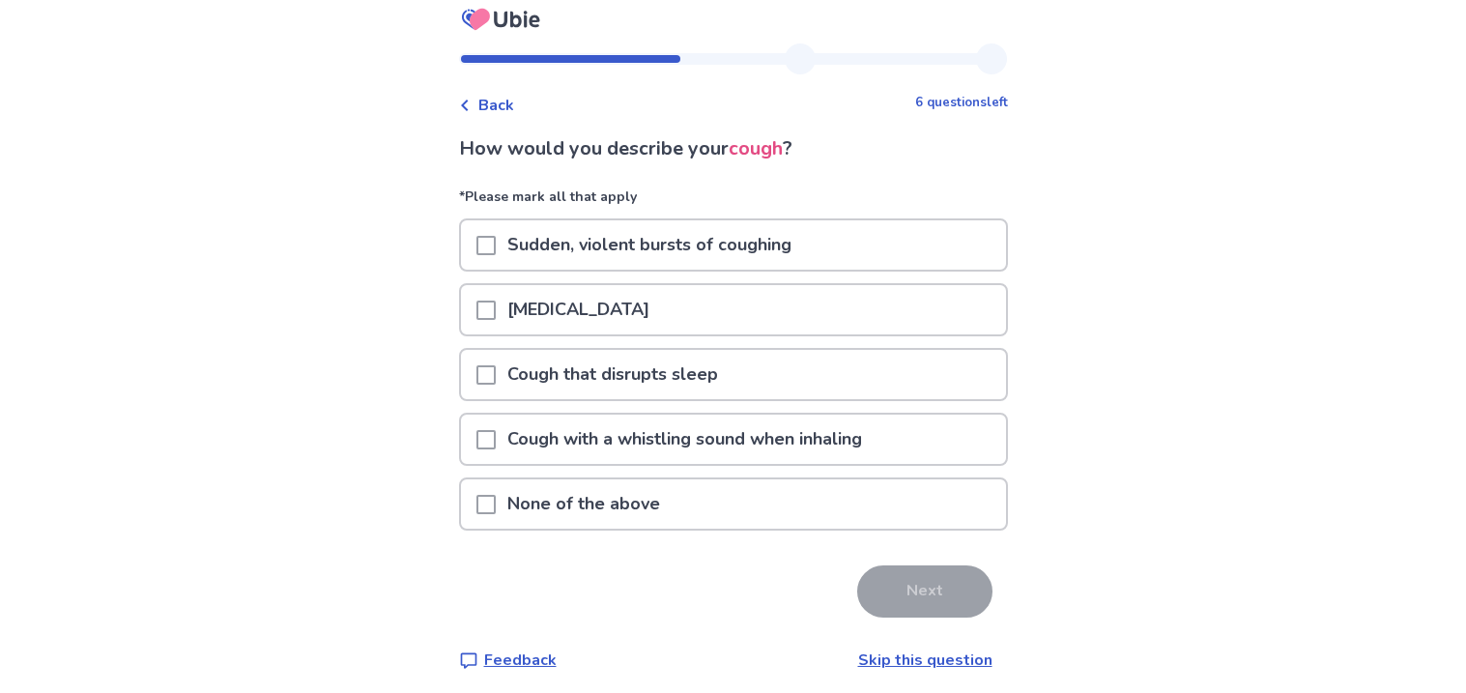
click at [625, 491] on p "None of the above" at bounding box center [584, 503] width 176 height 49
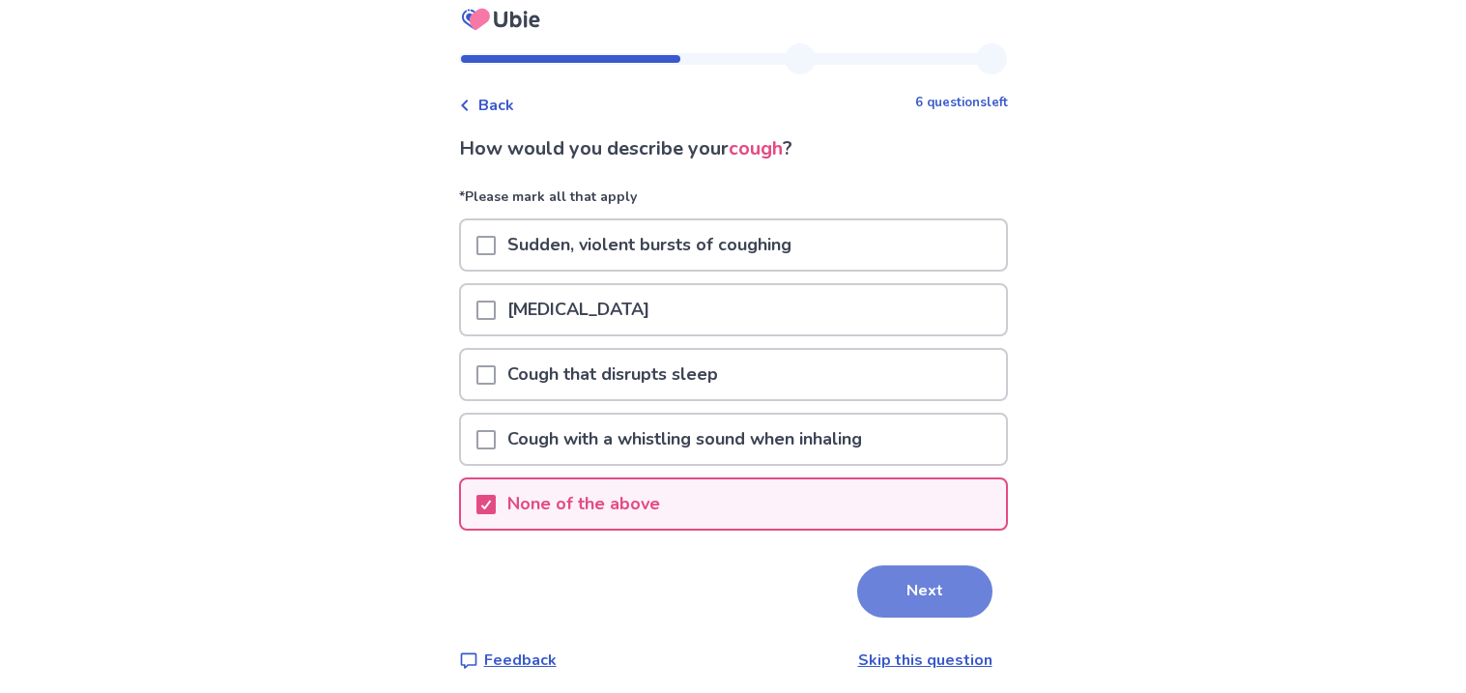
click at [882, 572] on button "Next" at bounding box center [924, 591] width 135 height 52
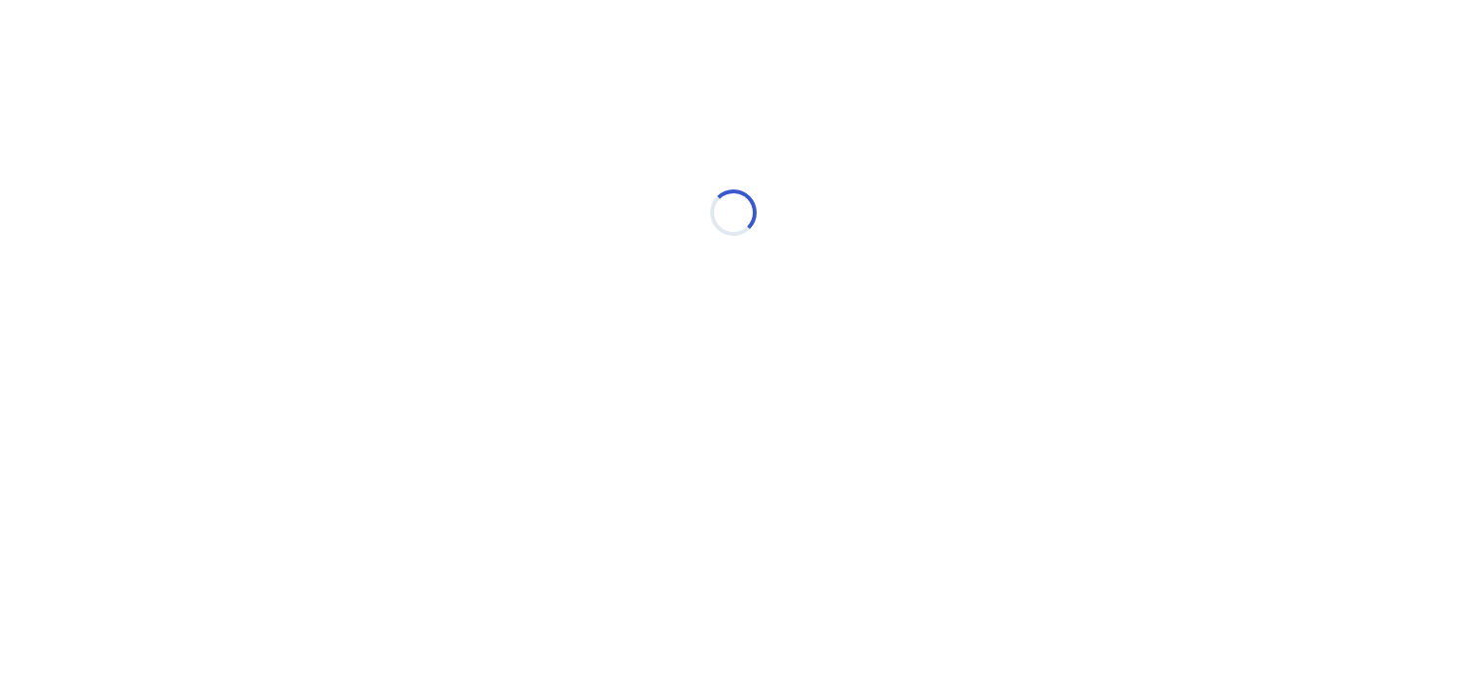
scroll to position [0, 0]
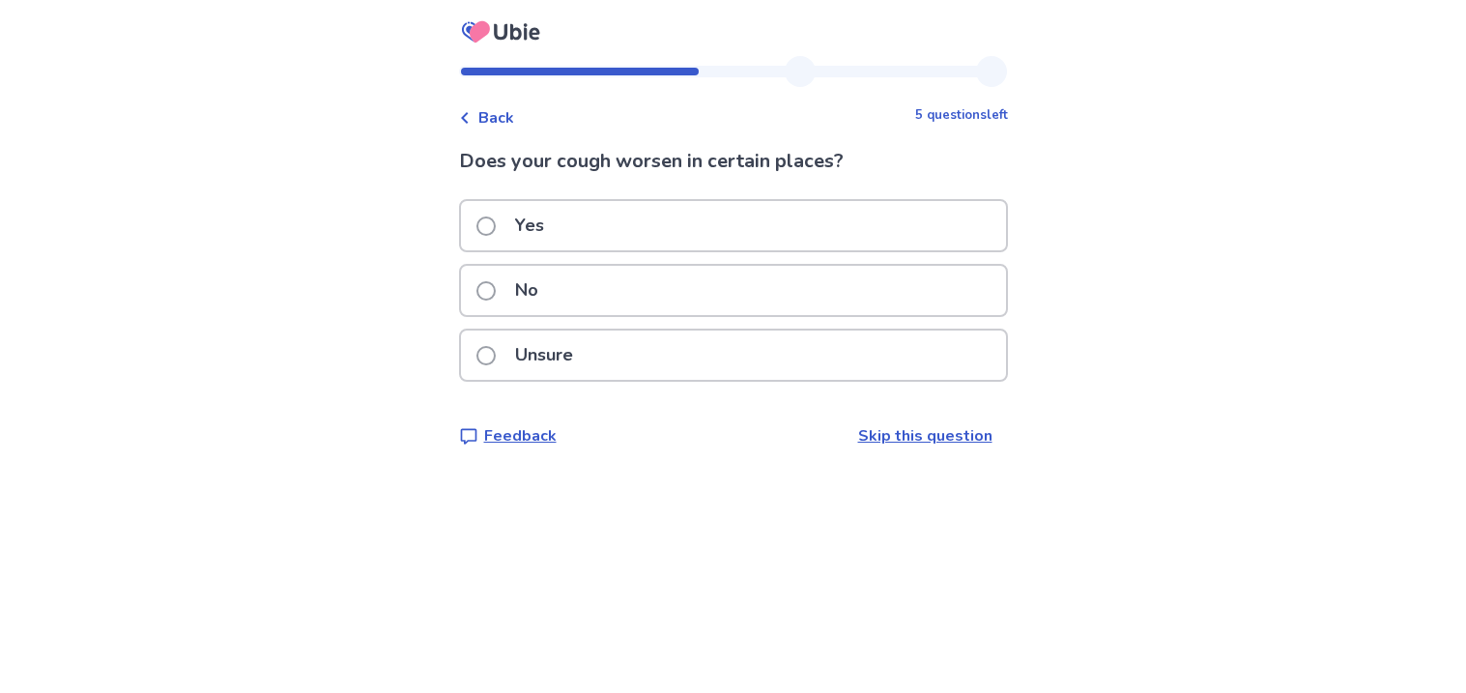
click at [767, 220] on div "Yes" at bounding box center [733, 225] width 545 height 49
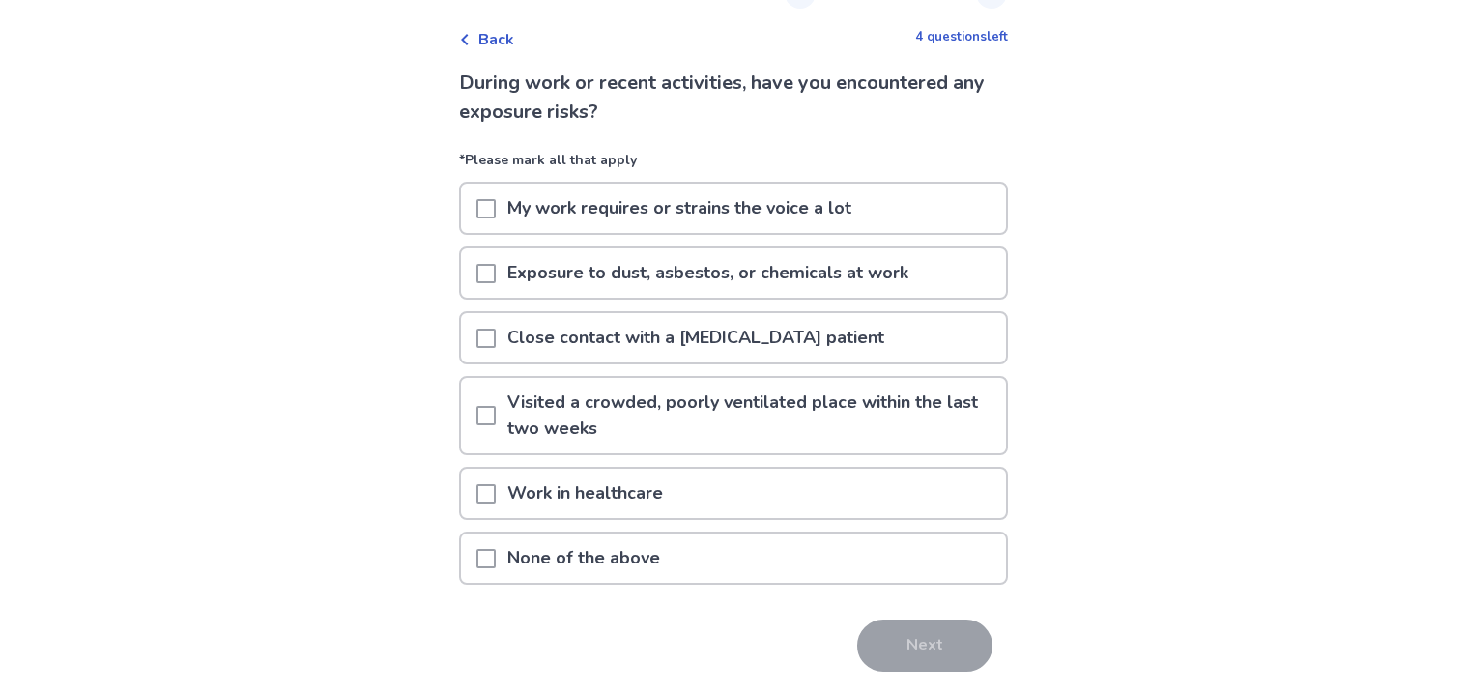
scroll to position [79, 0]
click at [490, 548] on span at bounding box center [486, 557] width 19 height 19
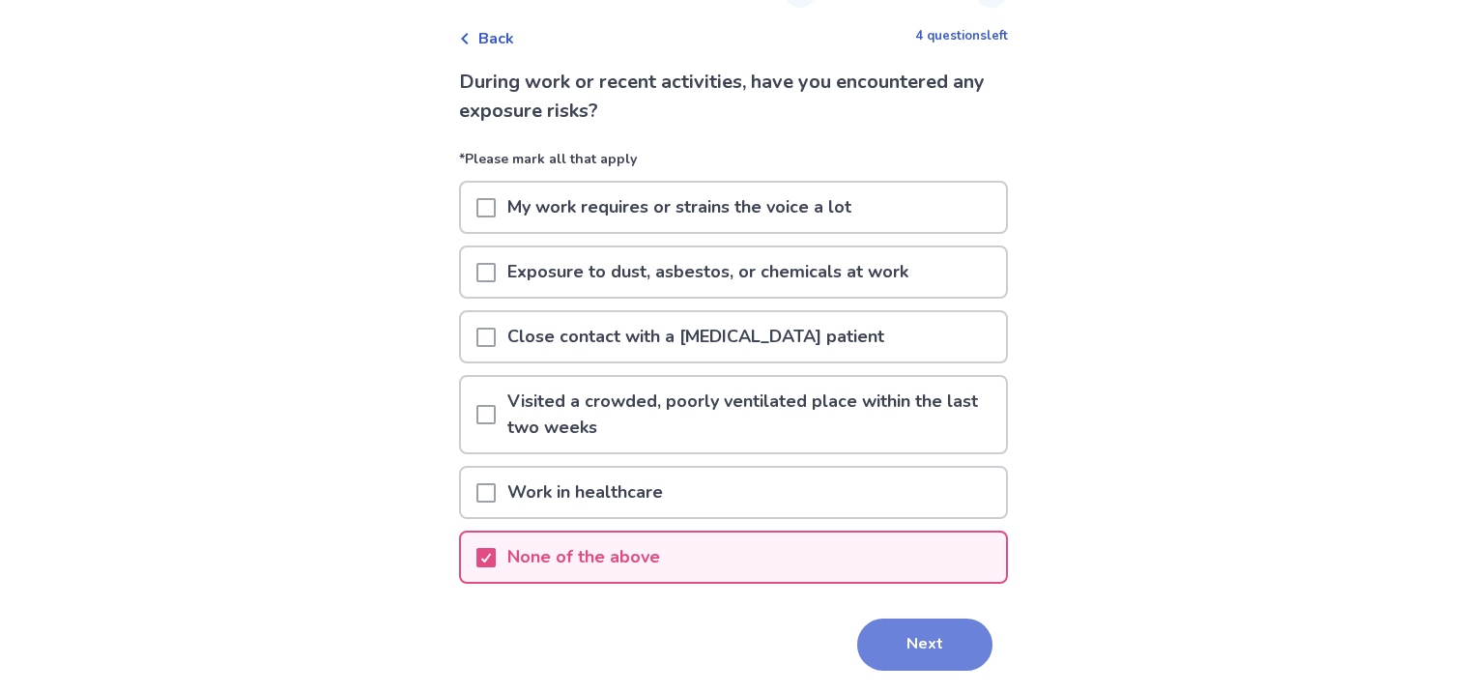
click at [939, 637] on button "Next" at bounding box center [924, 645] width 135 height 52
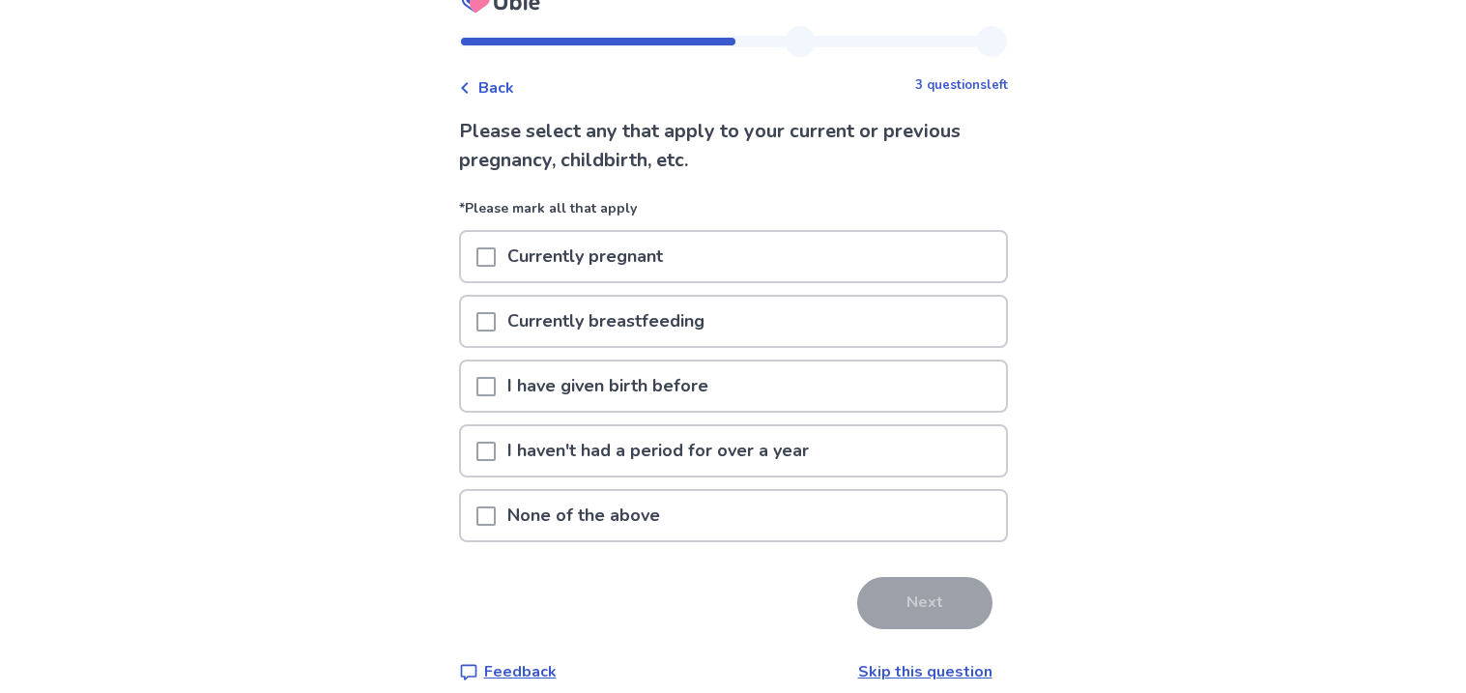
scroll to position [42, 0]
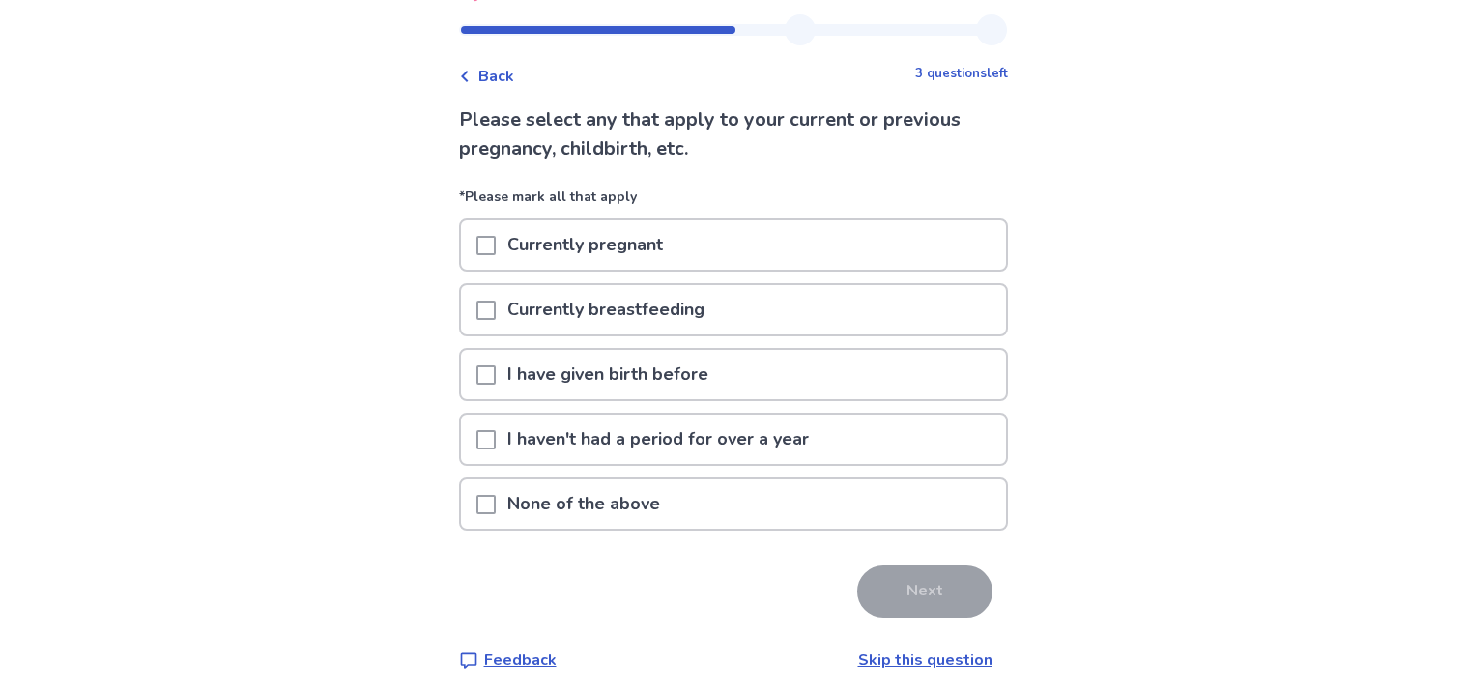
click at [496, 503] on span at bounding box center [486, 504] width 19 height 19
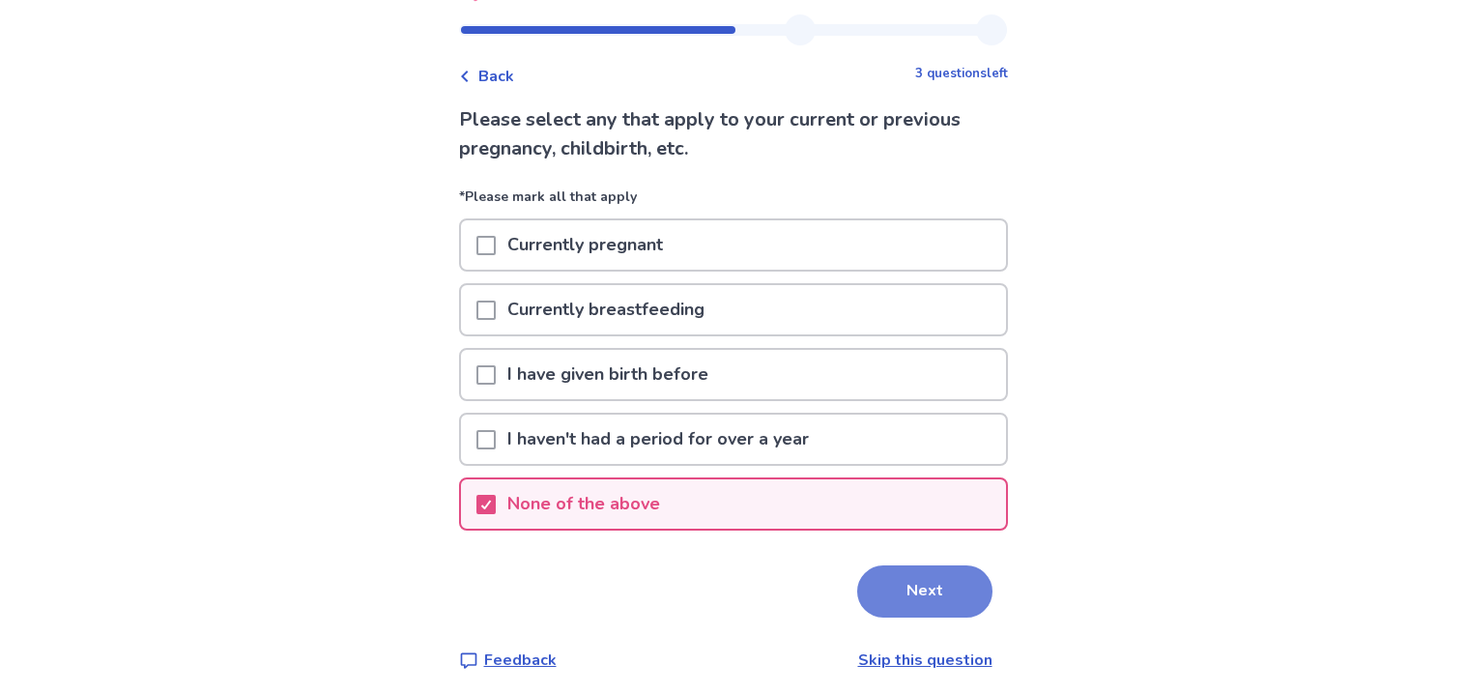
click at [875, 569] on button "Next" at bounding box center [924, 591] width 135 height 52
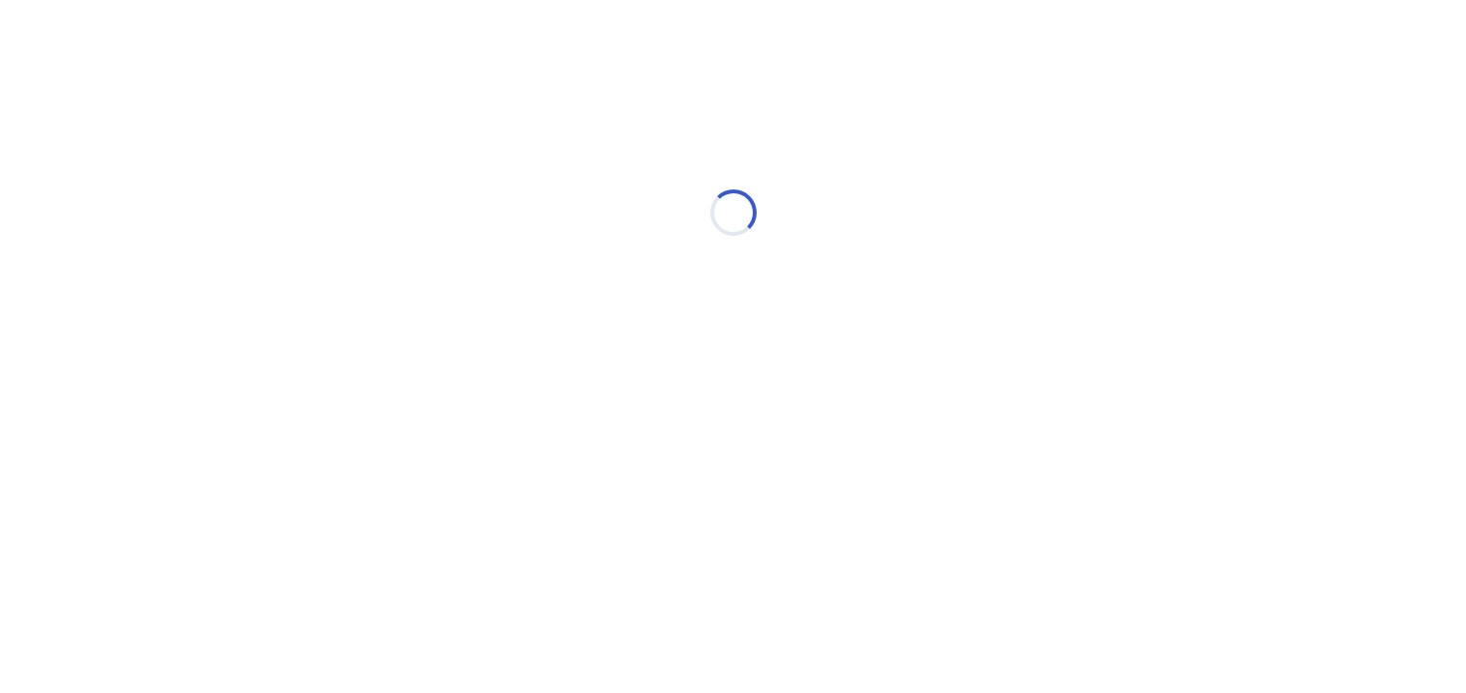
scroll to position [0, 0]
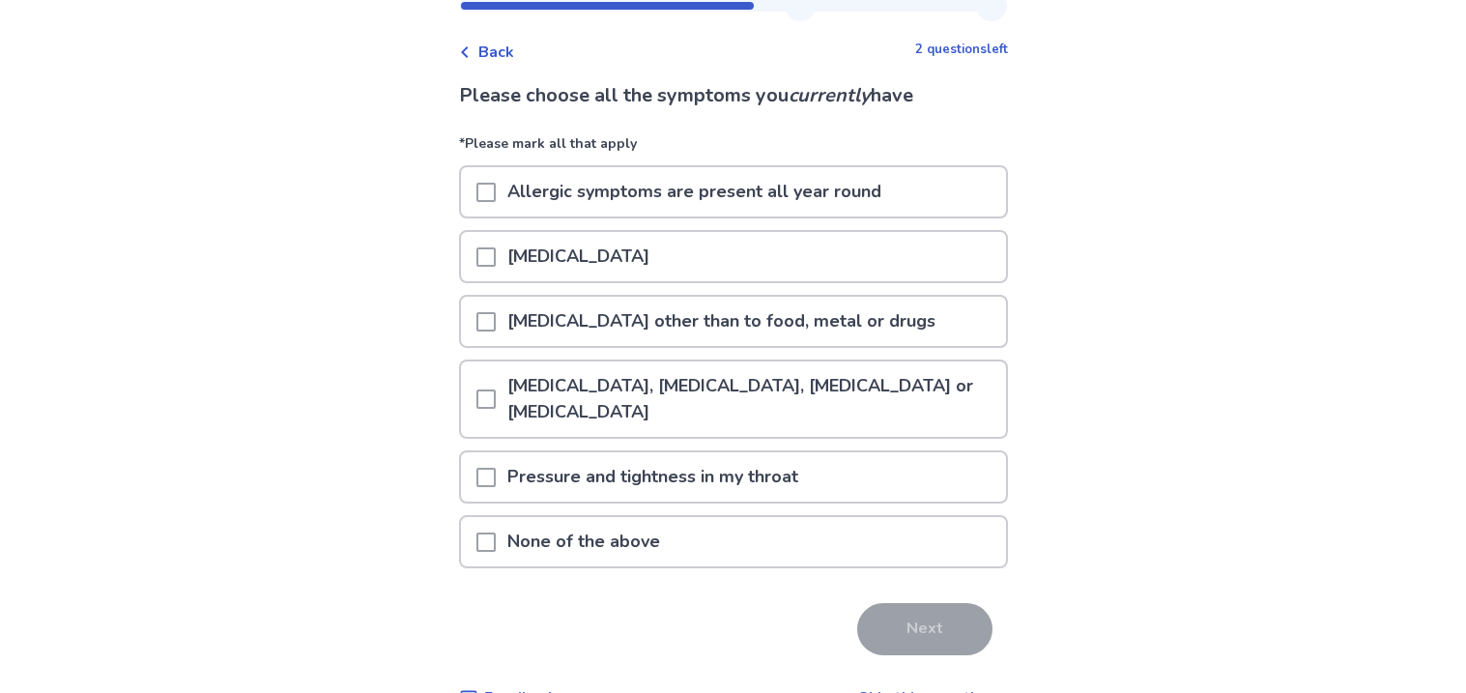
scroll to position [71, 0]
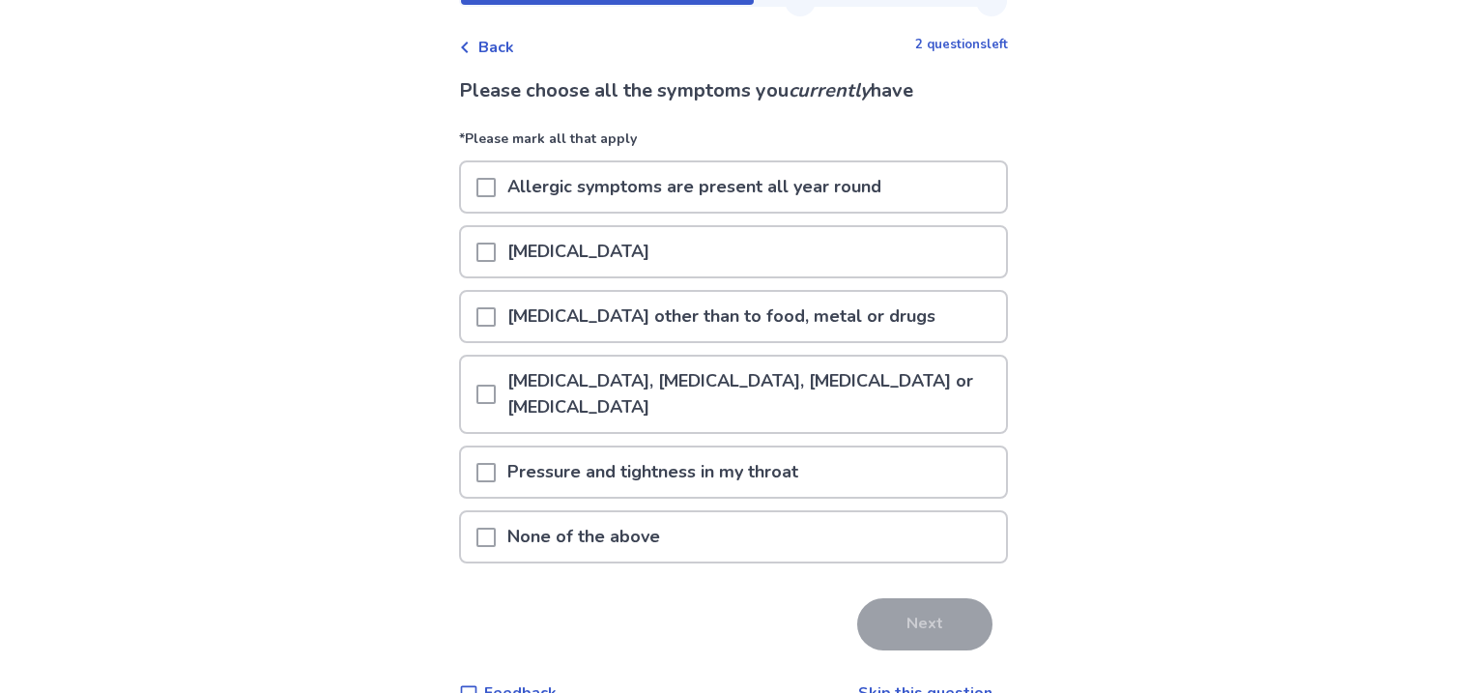
click at [495, 385] on span at bounding box center [486, 394] width 19 height 19
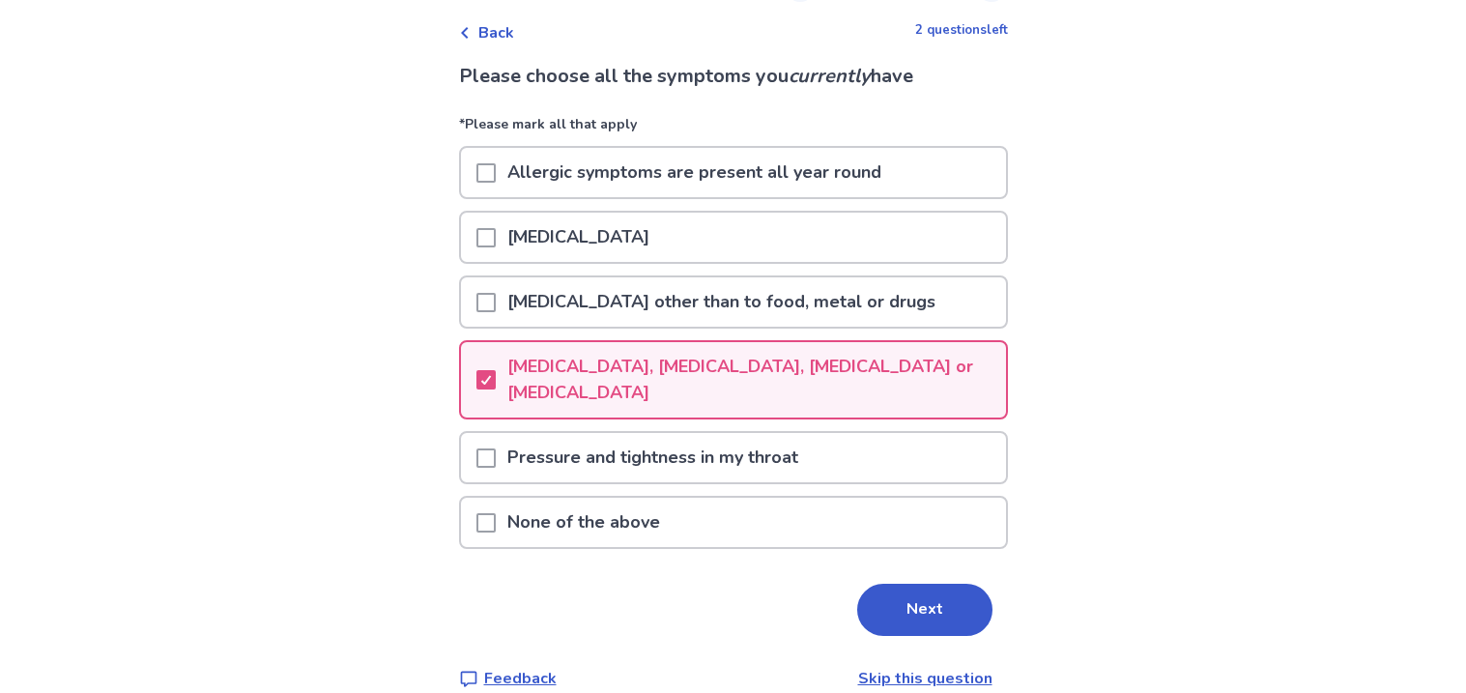
scroll to position [86, 0]
click at [886, 584] on button "Next" at bounding box center [924, 609] width 135 height 52
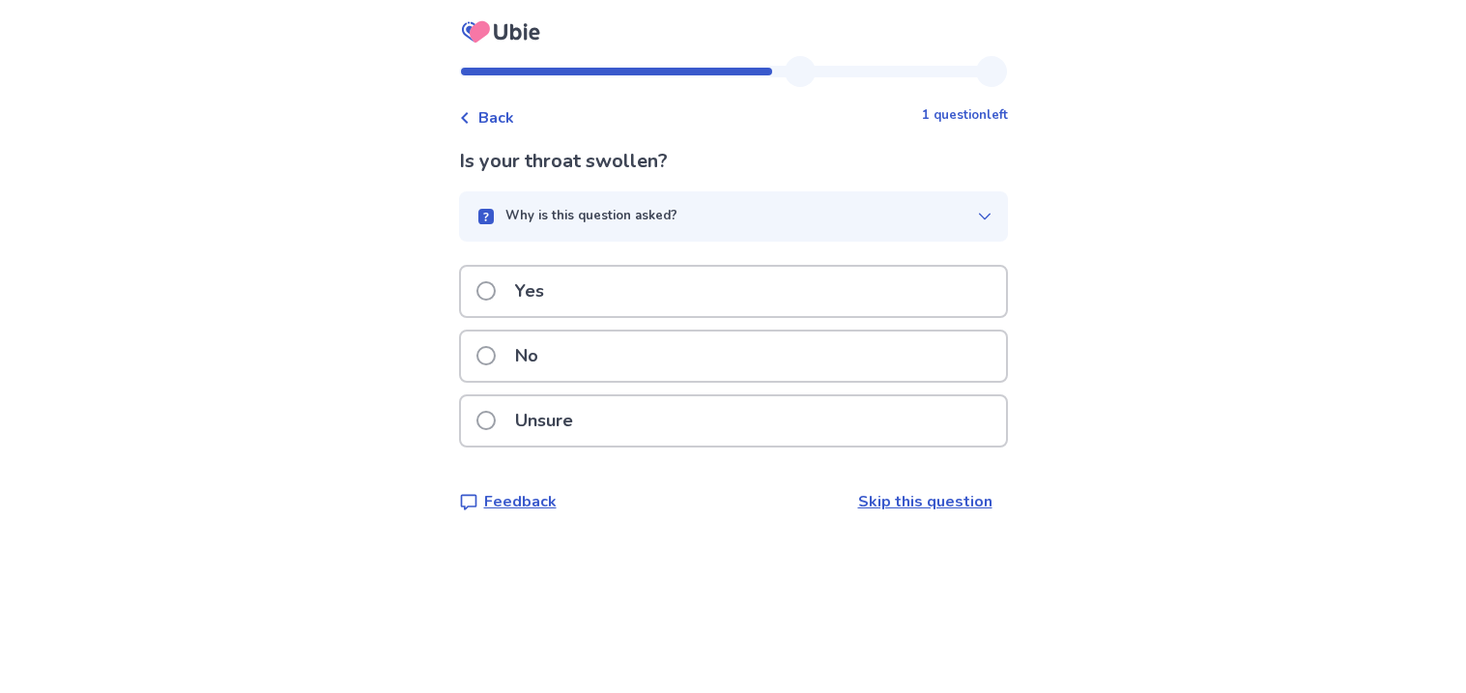
click at [767, 362] on div "No" at bounding box center [733, 356] width 545 height 49
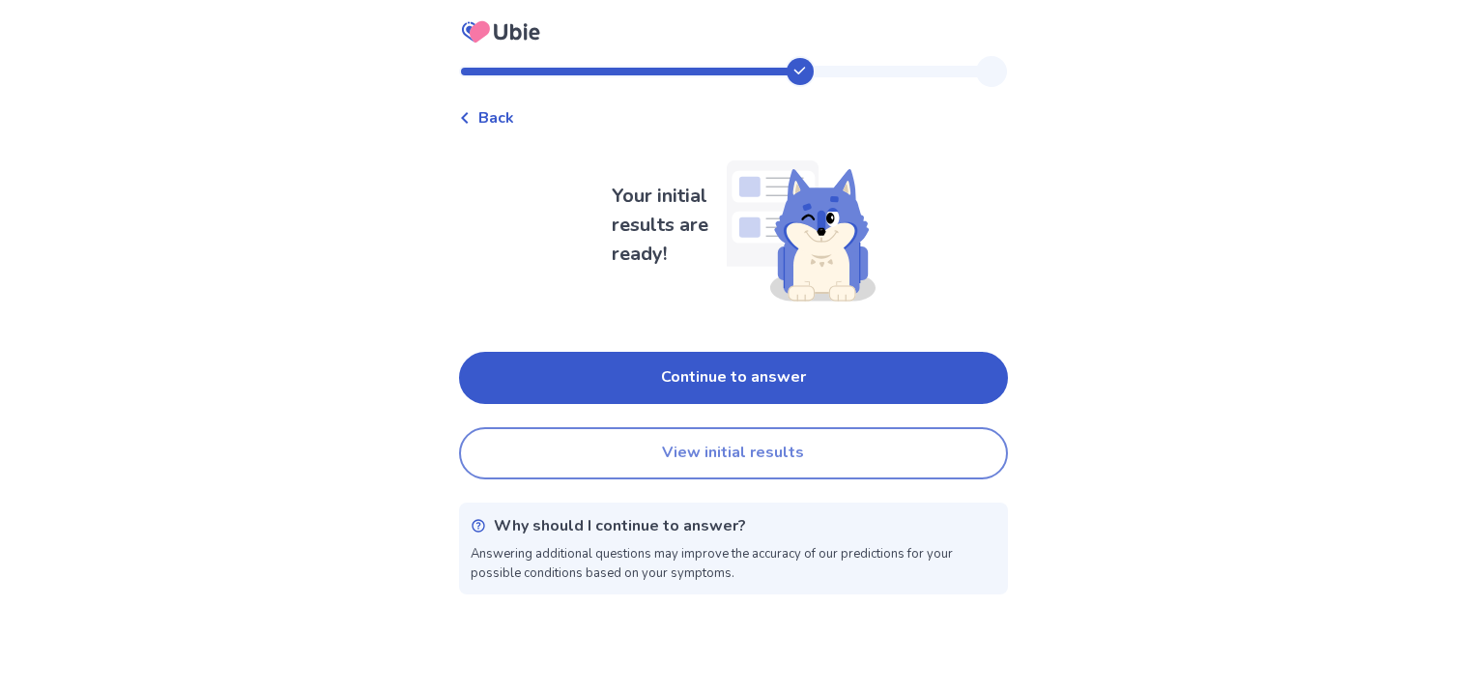
click at [746, 454] on button "View initial results" at bounding box center [733, 453] width 549 height 52
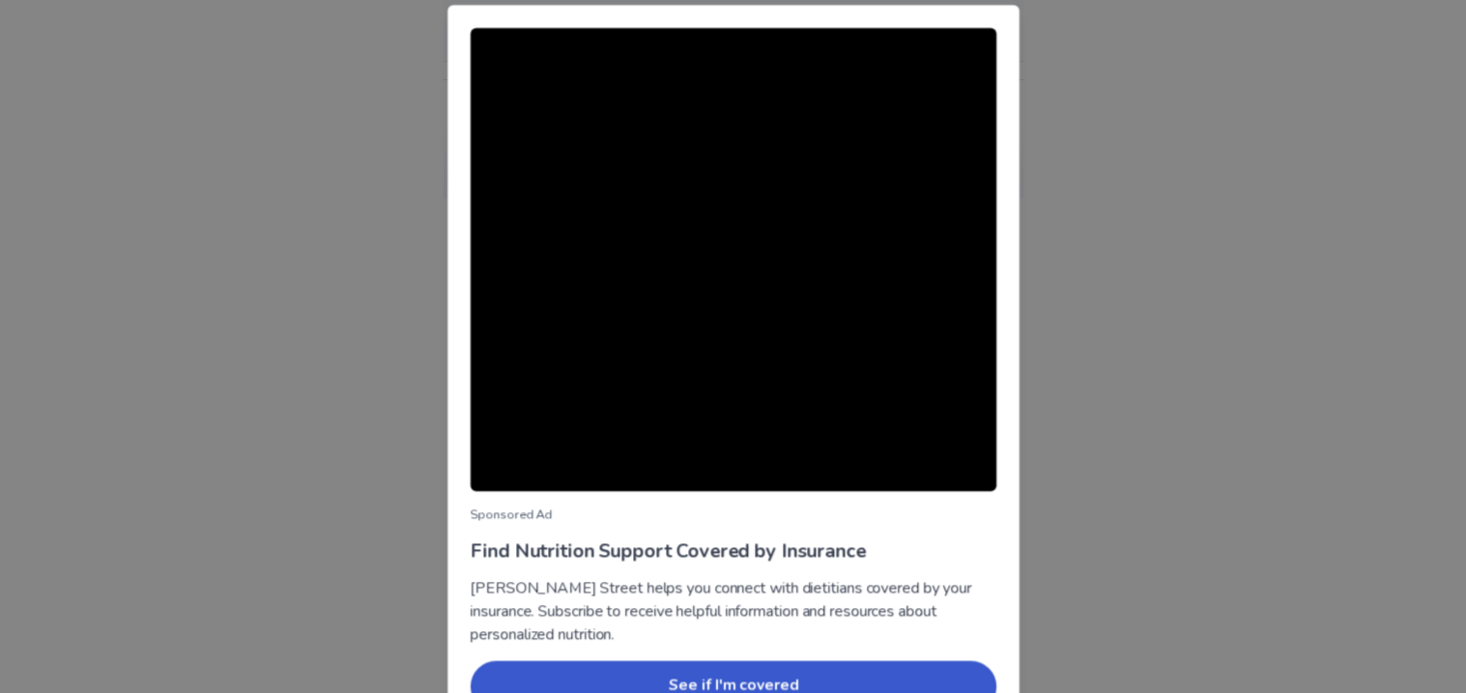
scroll to position [6, 0]
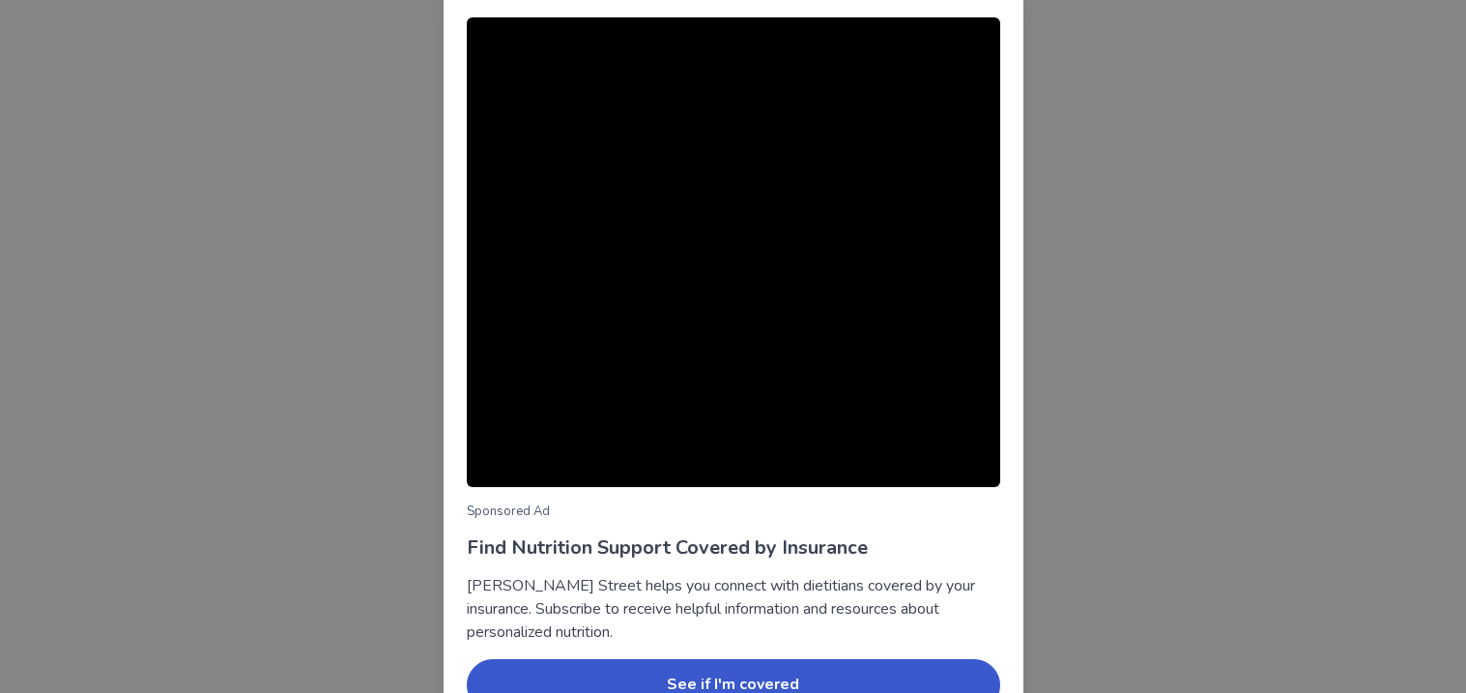
click at [134, 391] on div "Sponsored Ad Find Nutrition Support Covered by Insurance [PERSON_NAME] Street h…" at bounding box center [733, 346] width 1466 height 693
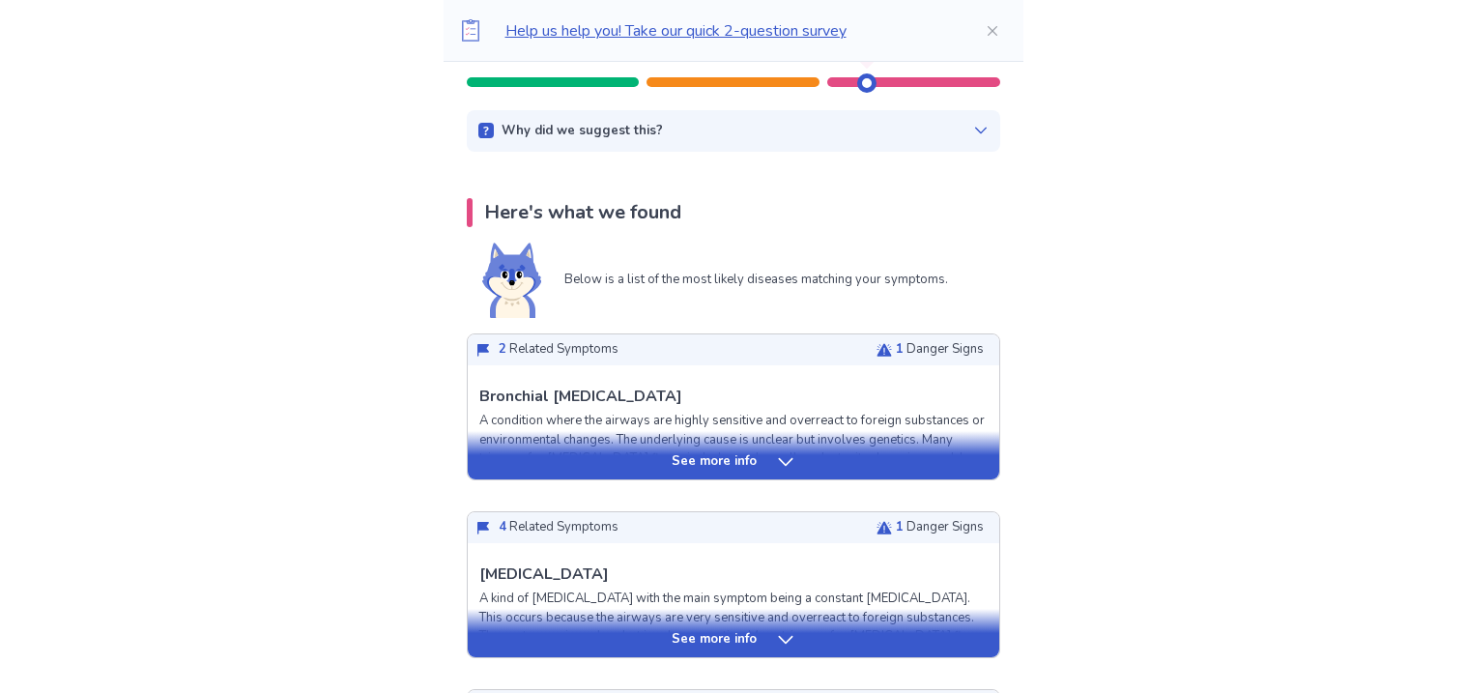
scroll to position [280, 0]
click at [861, 453] on div "See more info" at bounding box center [734, 460] width 532 height 19
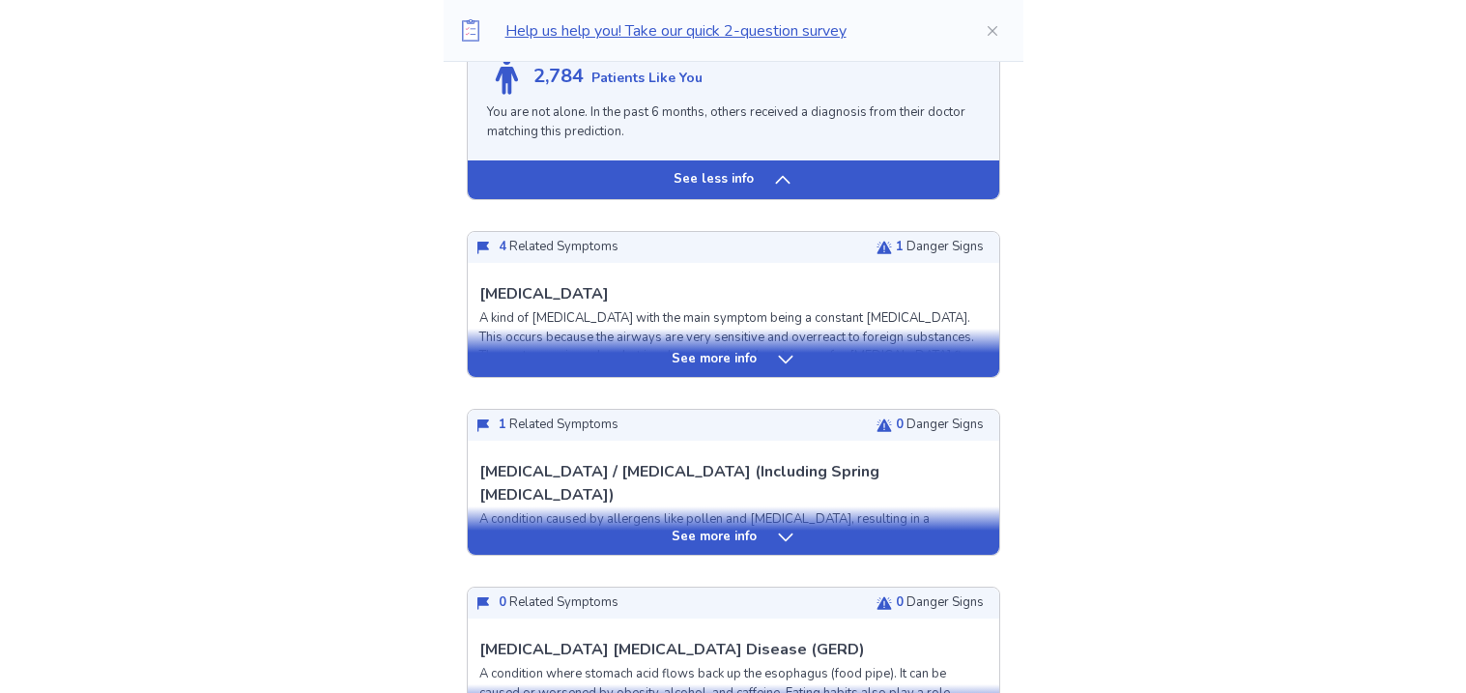
scroll to position [2581, 0]
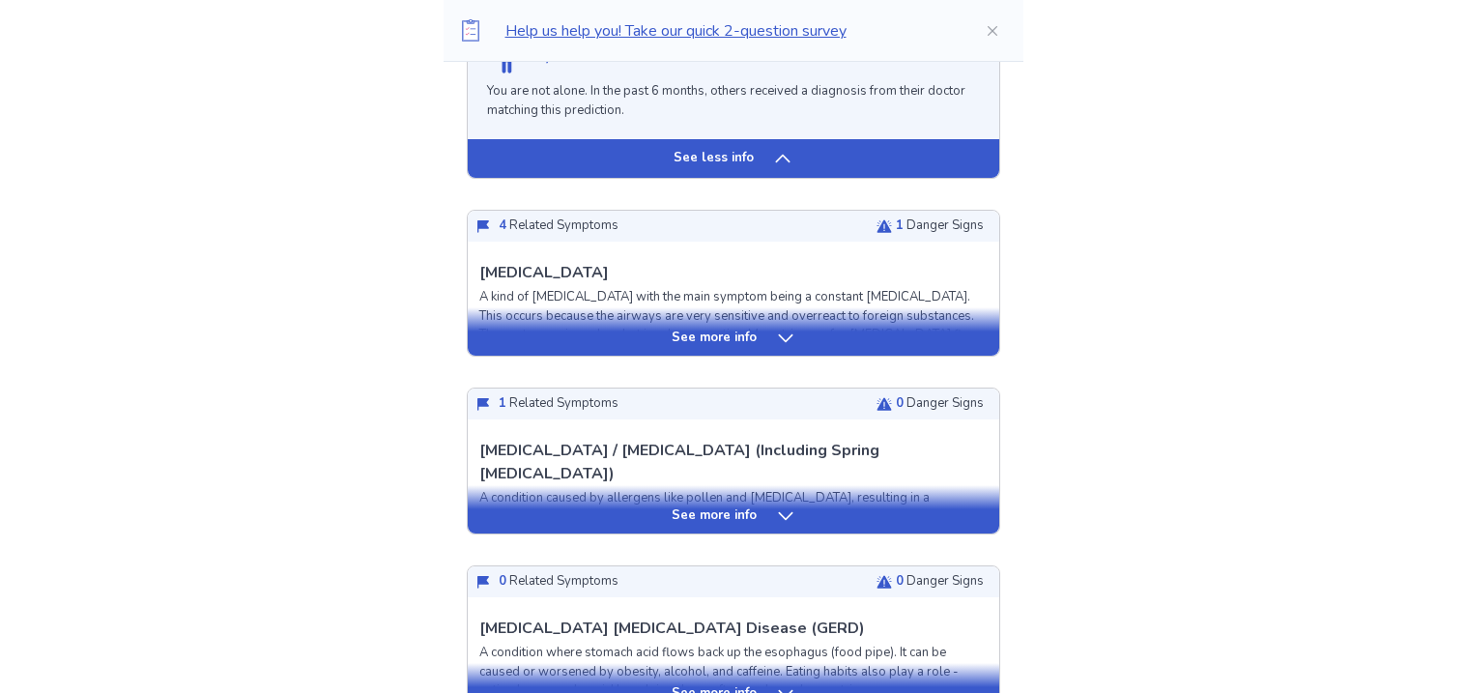
click at [819, 332] on div "See more info" at bounding box center [734, 331] width 532 height 48
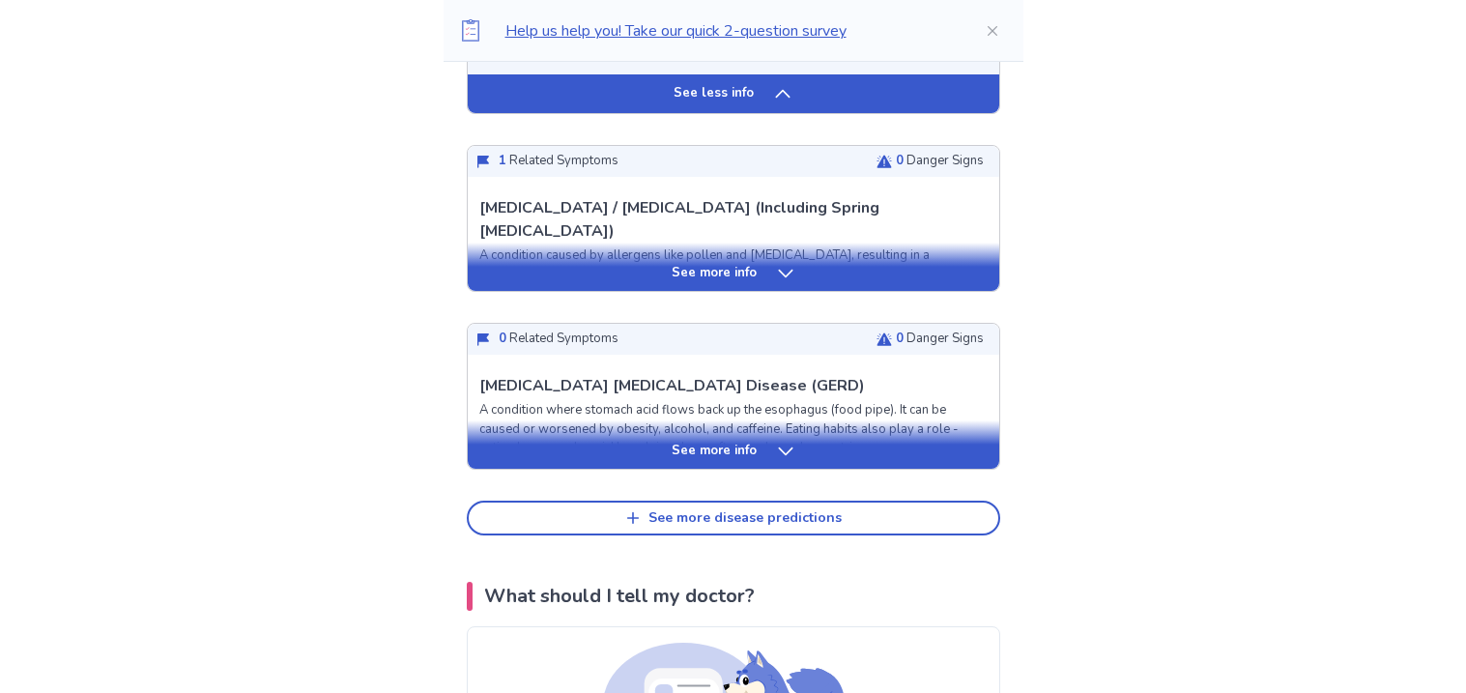
scroll to position [4805, 0]
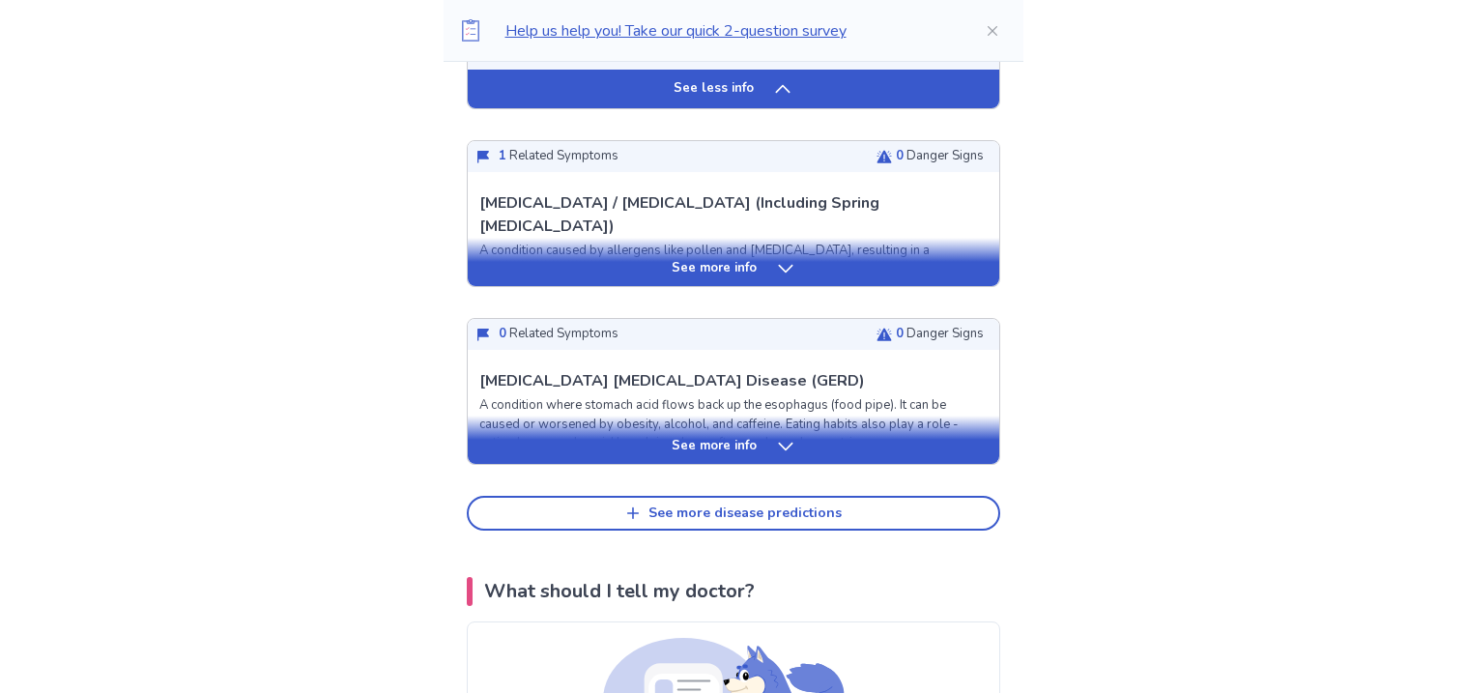
click at [914, 454] on div "See more info" at bounding box center [734, 446] width 532 height 19
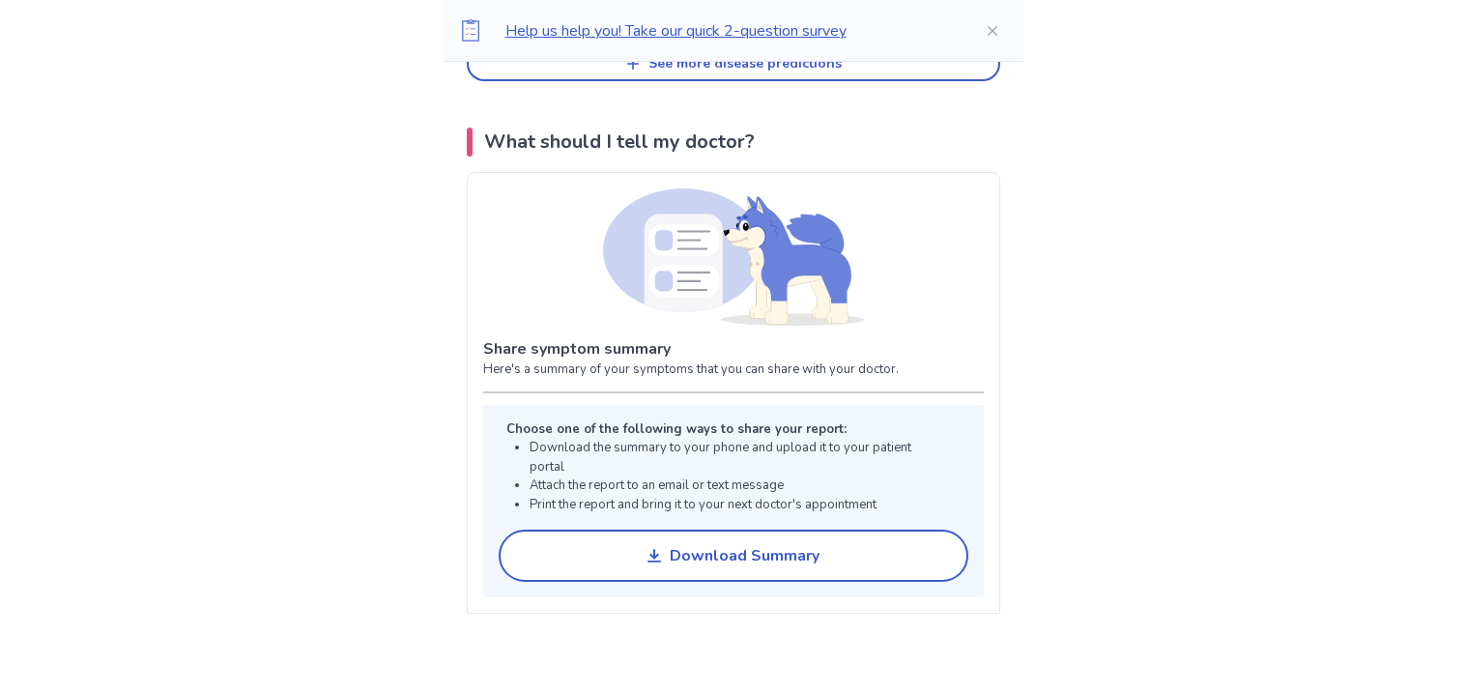
scroll to position [6677, 0]
